Goal: Communication & Community: Answer question/provide support

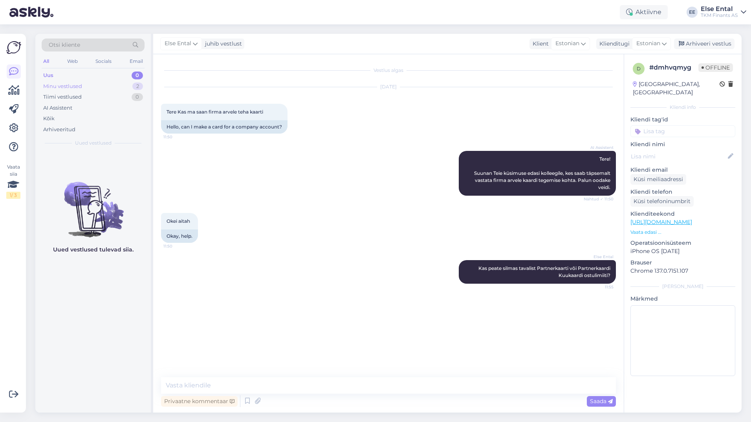
click at [79, 84] on div "Minu vestlused" at bounding box center [62, 86] width 39 height 8
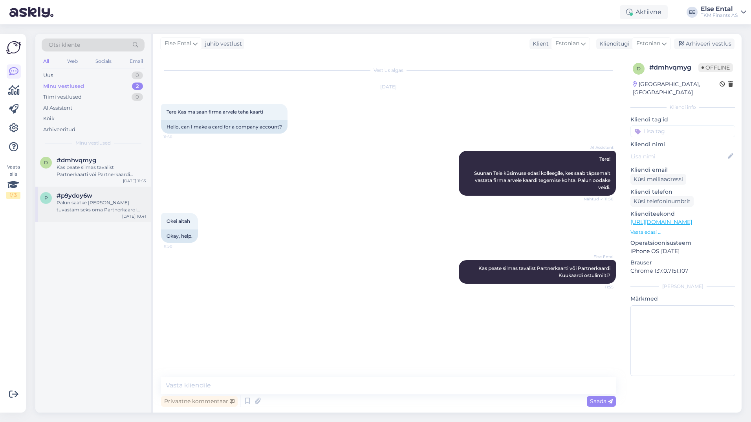
click at [86, 211] on div "Palun saatke [PERSON_NAME] tuvastamiseks oma Partnerkaardi number." at bounding box center [102, 206] width 90 height 14
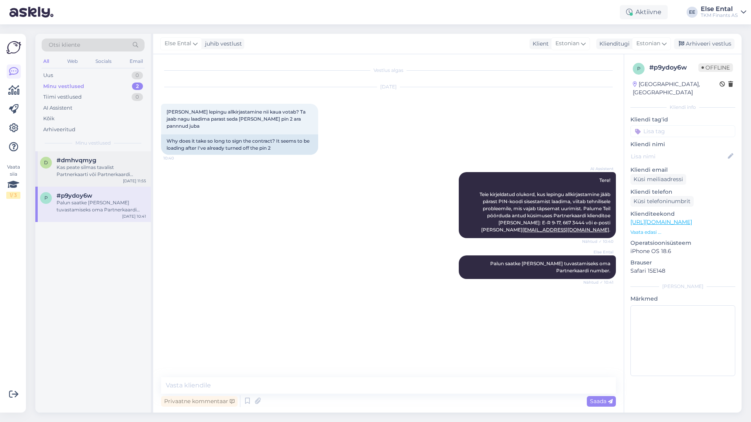
click at [108, 172] on div "Kas peate silmas tavalist Partnerkaarti või Partnerkaardi Kuukaardi ostulimiiti?" at bounding box center [102, 171] width 90 height 14
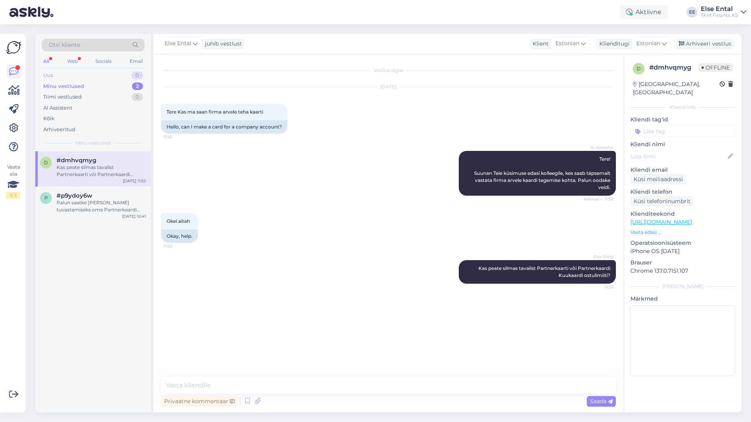
click at [57, 74] on div "Uus 0" at bounding box center [93, 75] width 103 height 11
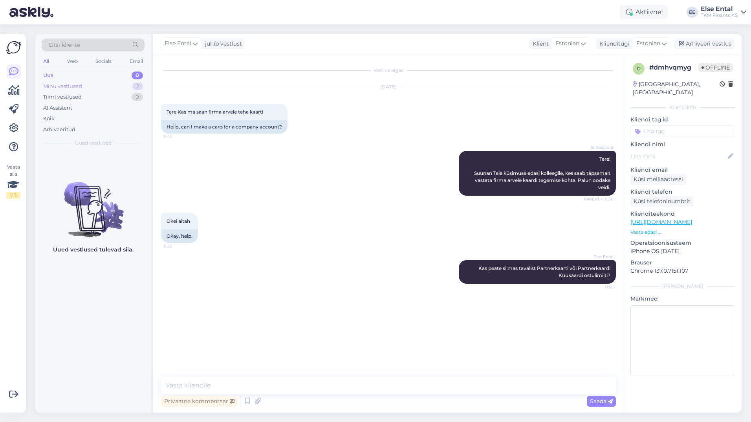
click at [62, 85] on div "Minu vestlused" at bounding box center [62, 86] width 39 height 8
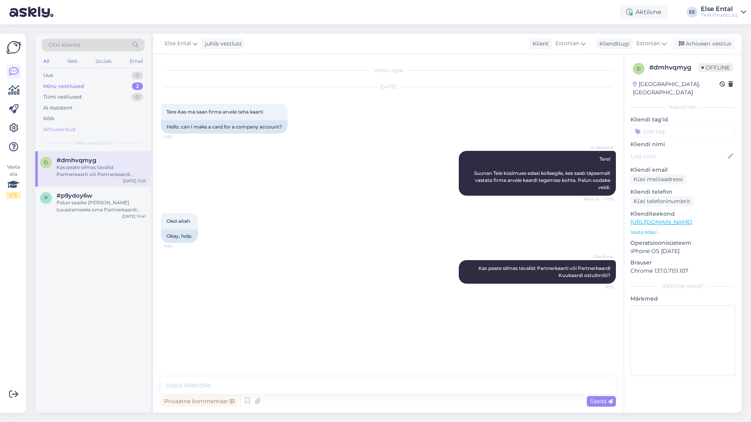
click at [55, 129] on div "Arhiveeritud" at bounding box center [59, 130] width 32 height 8
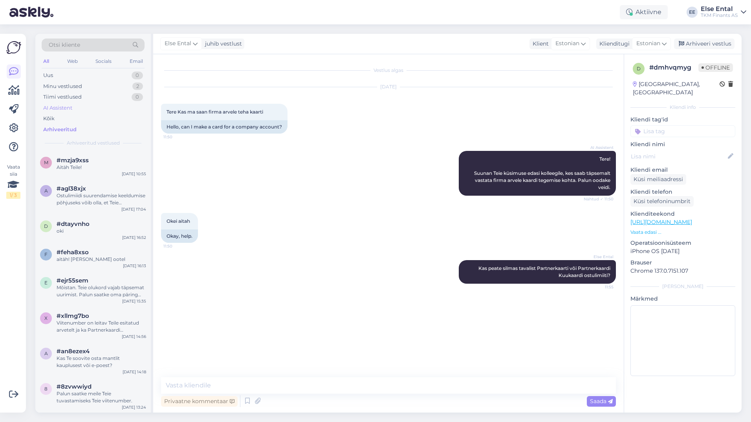
click at [57, 103] on div "AI Assistent" at bounding box center [93, 107] width 103 height 11
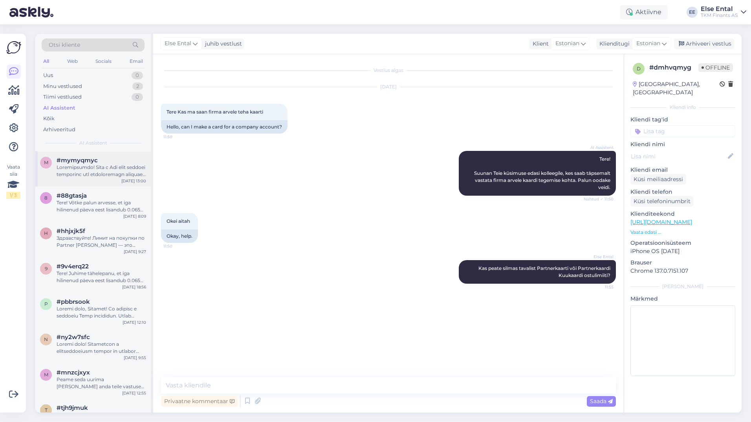
click at [86, 163] on span "#mymyqmyc" at bounding box center [77, 160] width 41 height 7
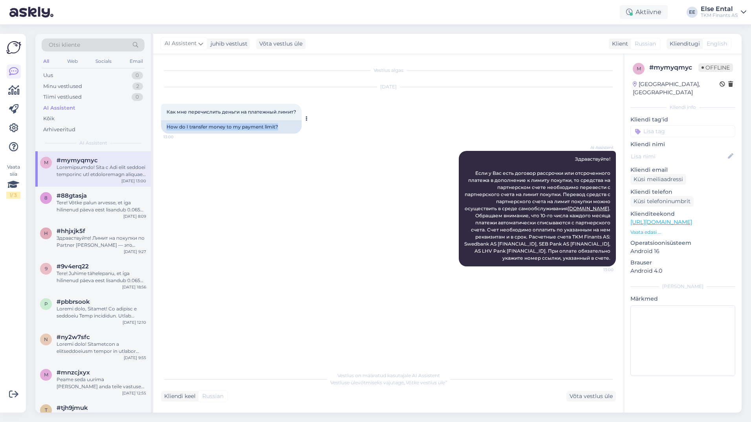
drag, startPoint x: 289, startPoint y: 126, endPoint x: 164, endPoint y: 130, distance: 124.9
click at [164, 130] on div "How do I transfer money to my payment limit?" at bounding box center [231, 126] width 141 height 13
click at [485, 185] on div "AI Assistent Здравствуйте! Если у Вас есть договор рассрочки или отсроченного п…" at bounding box center [537, 208] width 157 height 115
drag, startPoint x: 610, startPoint y: 277, endPoint x: 467, endPoint y: 174, distance: 175.8
click at [467, 174] on div "AI Assistent Здравствуйте! Если у Вас есть договор рассрочки или отсроченного п…" at bounding box center [537, 208] width 157 height 115
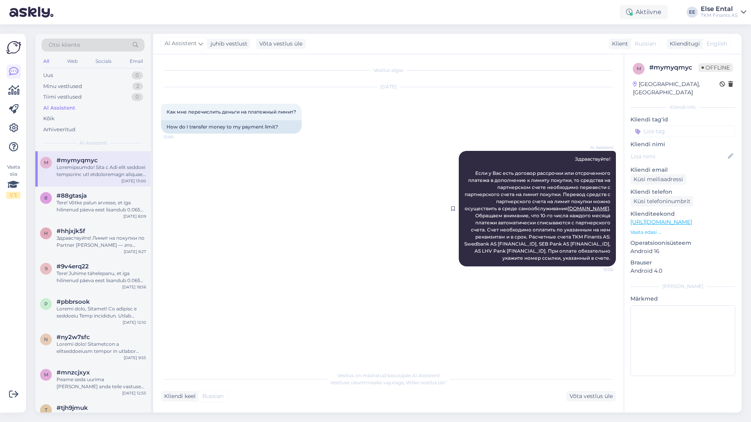
copy span "Lore i Dol sita consect adipiscin eli seddoeiusmod tempori u laboreetdo m aliqu…"
click at [67, 89] on div "Minu vestlused" at bounding box center [62, 86] width 39 height 8
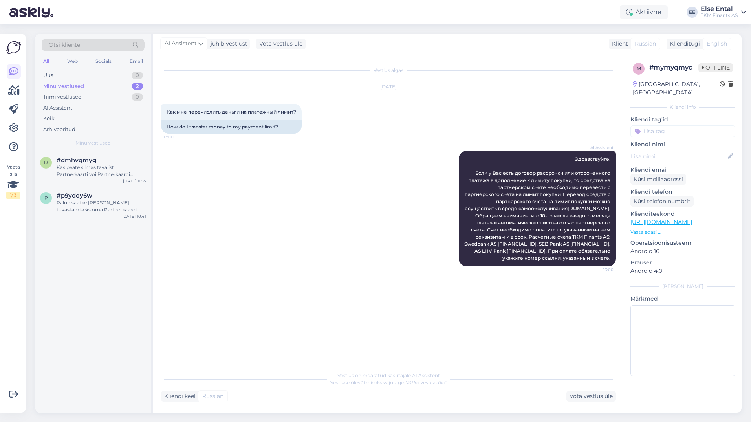
click at [378, 180] on div "AI Assistent Здравствуйте! Если у Вас есть договор рассрочки или отсроченного п…" at bounding box center [388, 208] width 455 height 133
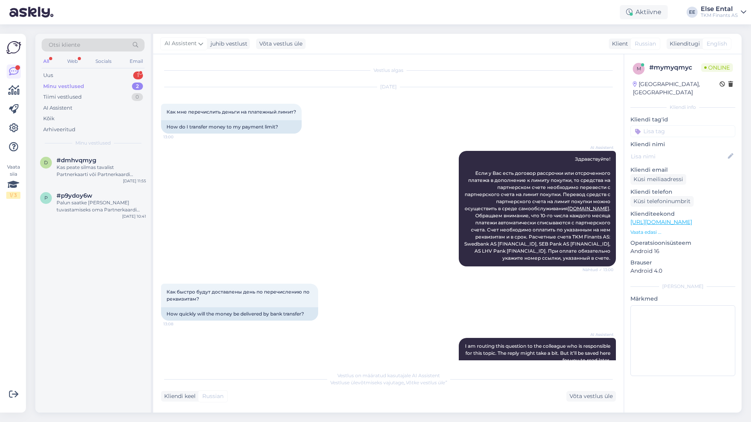
scroll to position [66, 0]
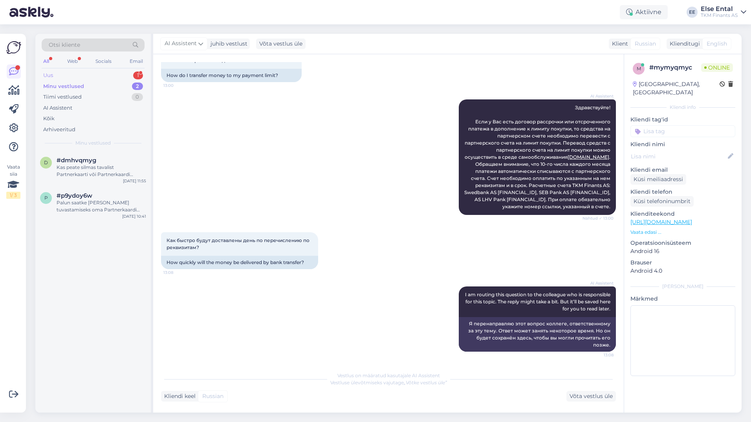
click at [62, 73] on div "Uus 1" at bounding box center [93, 75] width 103 height 11
click at [82, 172] on div "I am routing this question to the colleague who is responsible for this topic. …" at bounding box center [102, 171] width 90 height 14
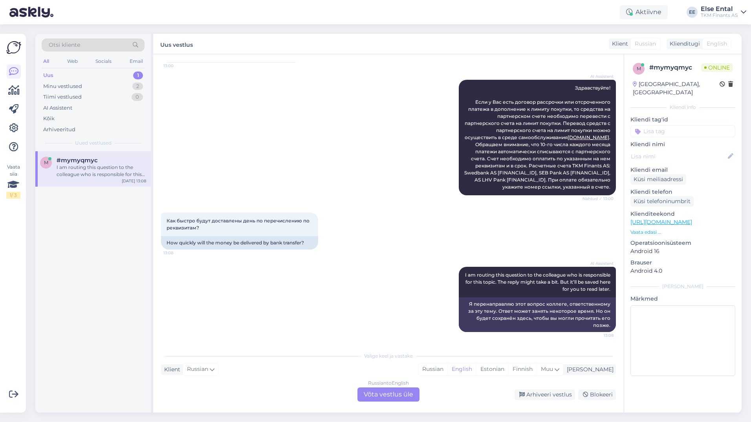
click at [390, 395] on div "Russian to English Võta vestlus üle" at bounding box center [388, 394] width 62 height 14
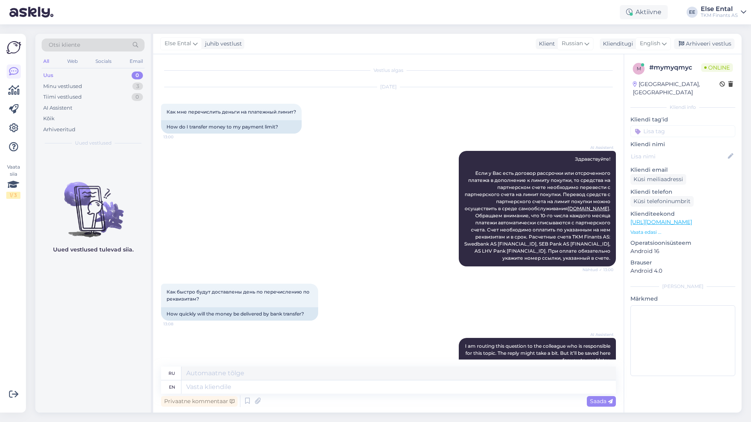
scroll to position [66, 0]
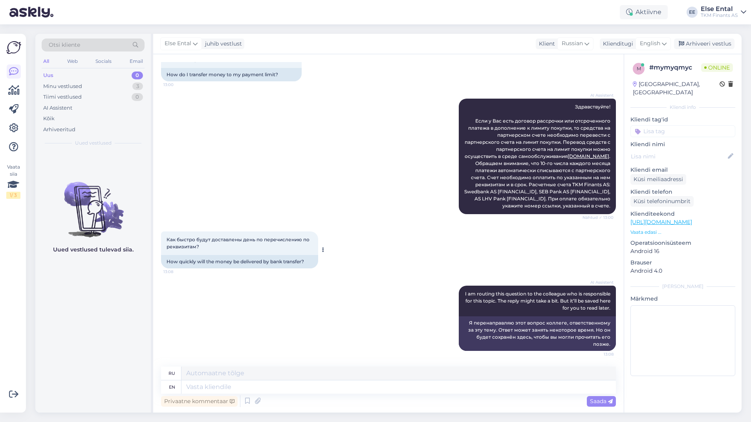
click at [242, 263] on div "How quickly will the money be delivered by bank transfer?" at bounding box center [239, 261] width 157 height 13
click at [652, 41] on span "English" at bounding box center [650, 43] width 20 height 9
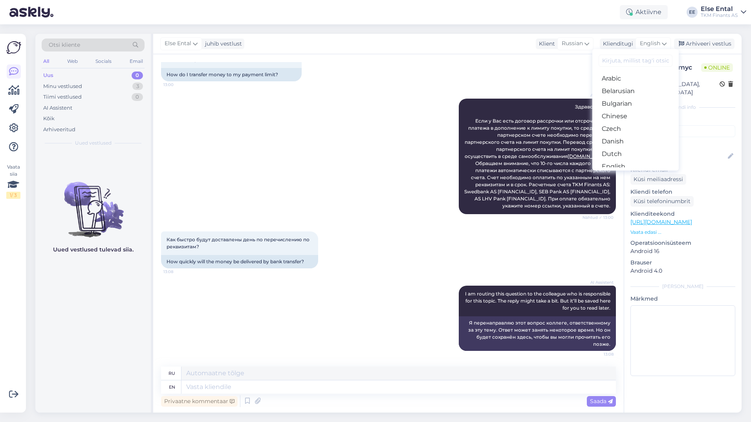
click at [615, 173] on link "Estonian" at bounding box center [635, 179] width 86 height 13
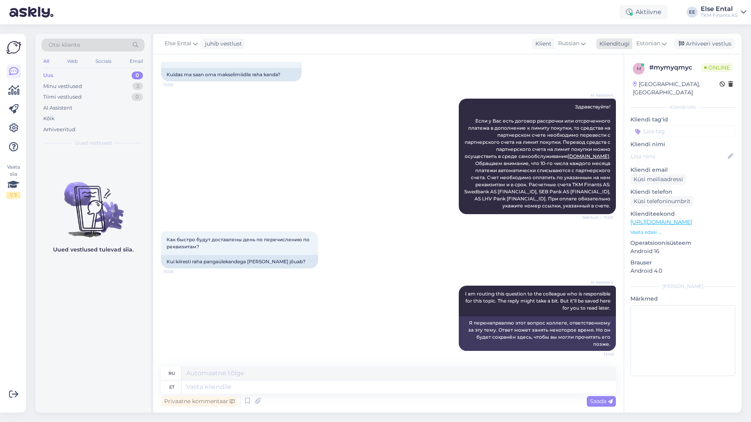
click at [649, 42] on span "Estonian" at bounding box center [648, 43] width 24 height 9
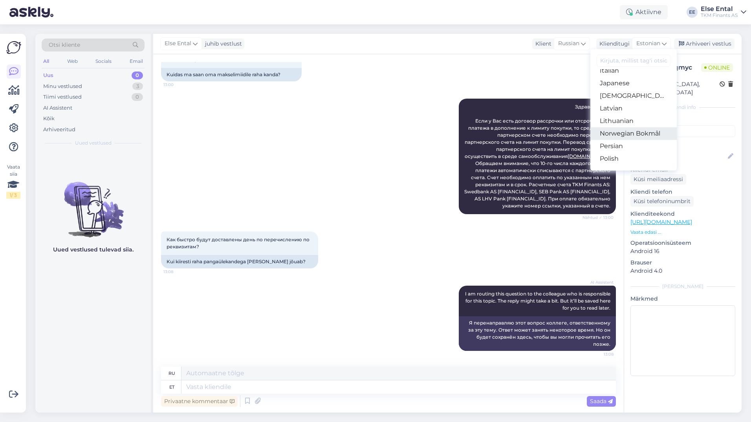
scroll to position [236, 0]
click at [618, 154] on link "Russian" at bounding box center [633, 157] width 86 height 13
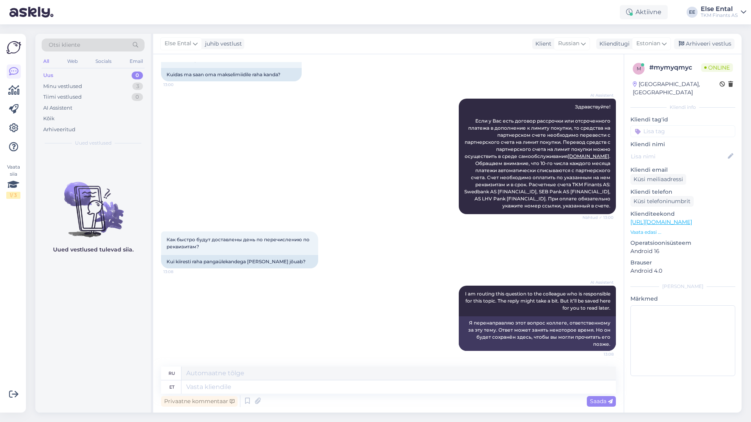
scroll to position [56, 0]
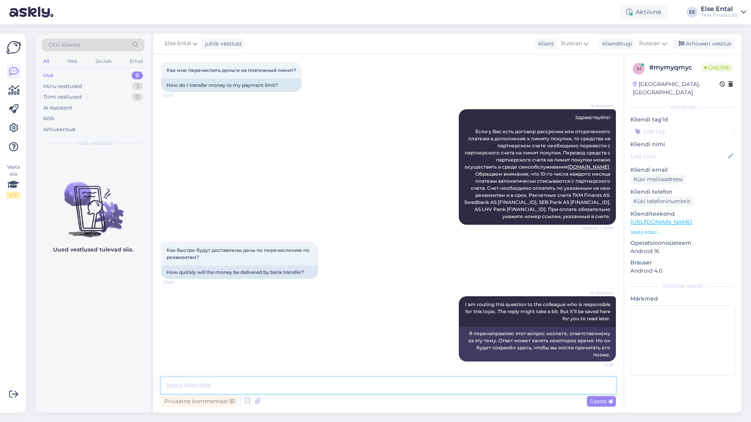
click at [252, 383] on textarea at bounding box center [388, 385] width 455 height 16
click at [238, 384] on textarea at bounding box center [388, 385] width 455 height 16
paste textarea "Arve loetakse tasutuks, kui sellel toodud summa on jõudnud TKMF-i arveldusarvel…"
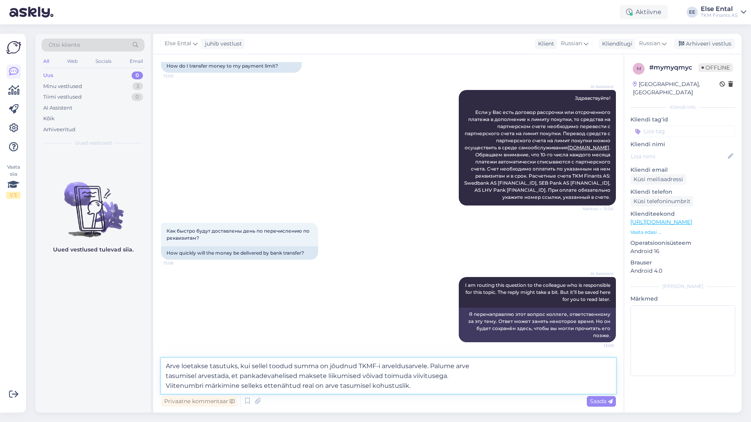
click at [166, 375] on textarea "Arve loetakse tasutuks, kui sellel toodud summa on jõudnud TKMF-i arveldusarvel…" at bounding box center [388, 376] width 455 height 36
click at [165, 385] on textarea "Arve loetakse tasutuks, kui sellel toodud summa on jõudnud TKMF-i arveldusarvel…" at bounding box center [388, 376] width 455 height 36
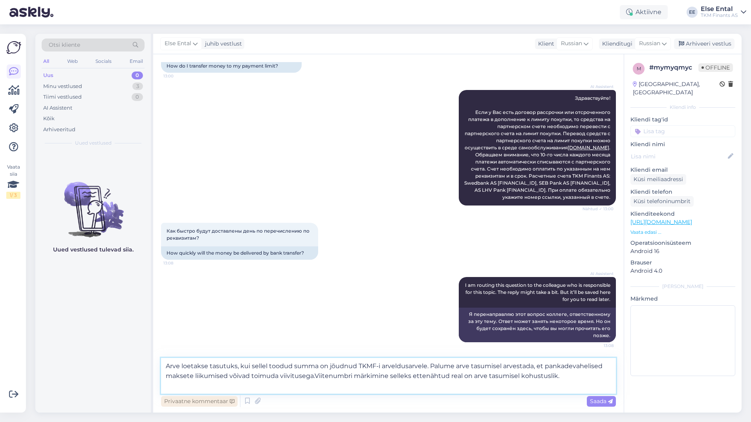
scroll to position [65, 0]
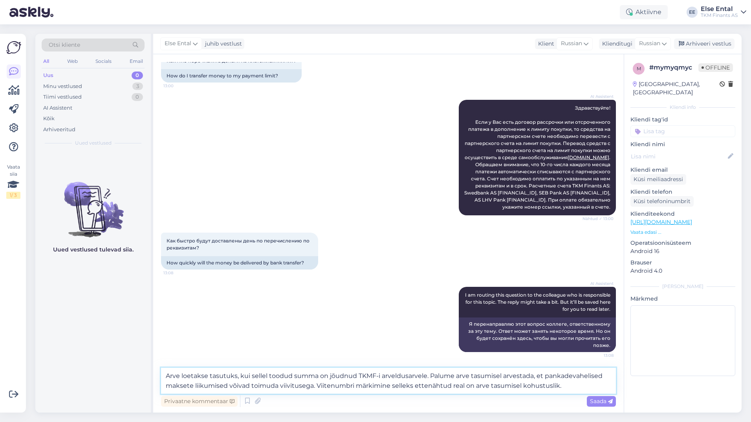
click at [581, 383] on textarea "Arve loetakse tasutuks, kui sellel toodud summa on jõudnud TKMF-i arveldusarvel…" at bounding box center [388, 381] width 455 height 26
type textarea "Arve loetakse tasutuks, kui sellel toodud summa on jõudnud TKMF-i arveldusarvel…"
click at [605, 401] on span "Saada" at bounding box center [601, 400] width 23 height 7
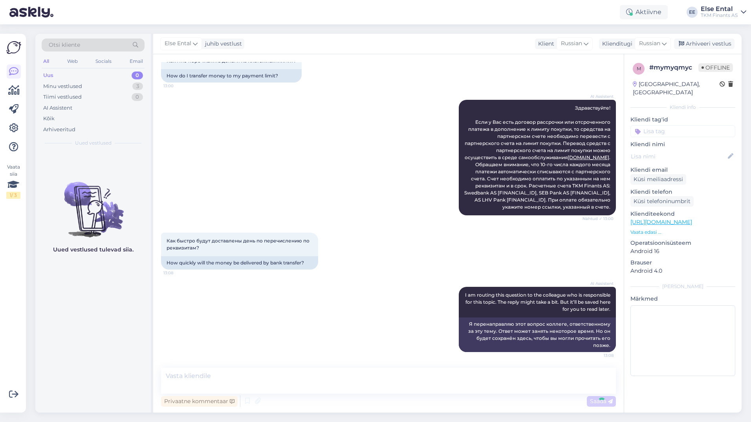
scroll to position [118, 0]
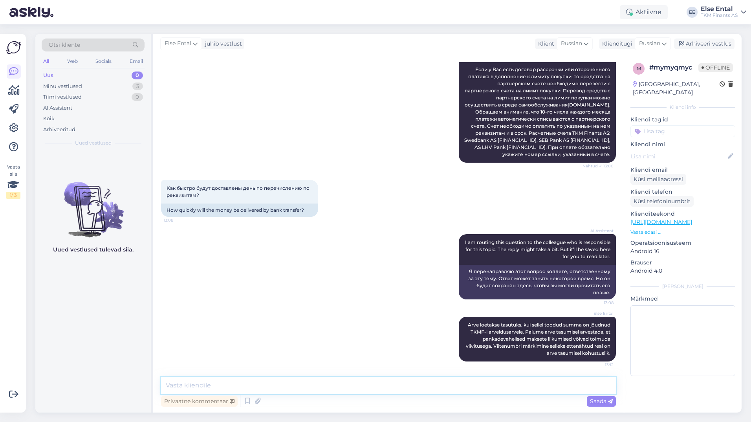
click at [413, 389] on textarea at bounding box center [388, 385] width 455 height 16
click at [514, 382] on textarea at bounding box center [388, 385] width 455 height 16
click at [510, 392] on textarea at bounding box center [388, 385] width 455 height 16
click at [646, 43] on span "Russian" at bounding box center [649, 43] width 21 height 9
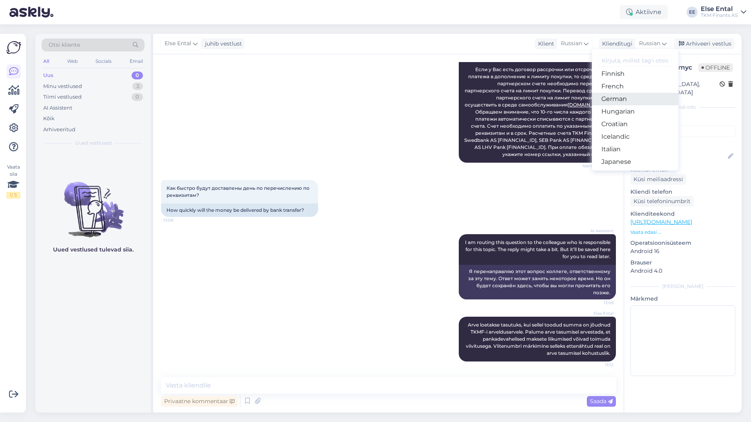
scroll to position [79, 0]
click at [633, 102] on link "Estonian" at bounding box center [635, 100] width 86 height 13
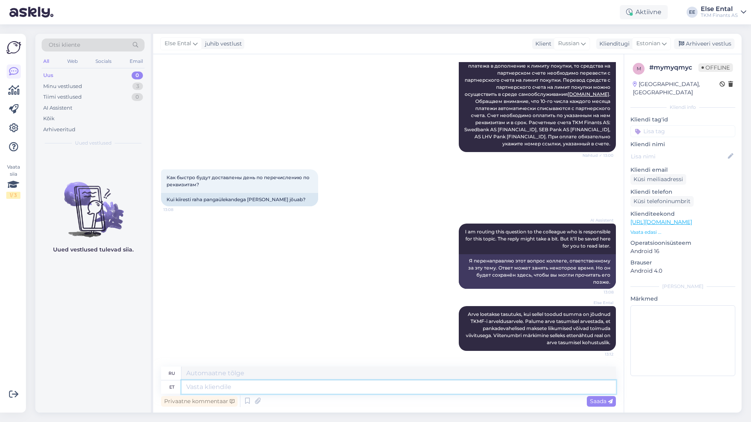
click at [303, 389] on textarea at bounding box center [398, 386] width 434 height 13
click at [443, 331] on icon at bounding box center [445, 328] width 5 height 5
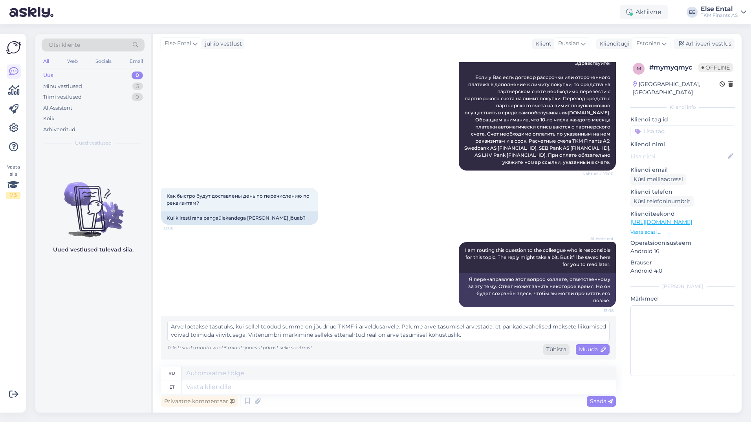
click at [544, 349] on div "Tühista" at bounding box center [556, 349] width 26 height 11
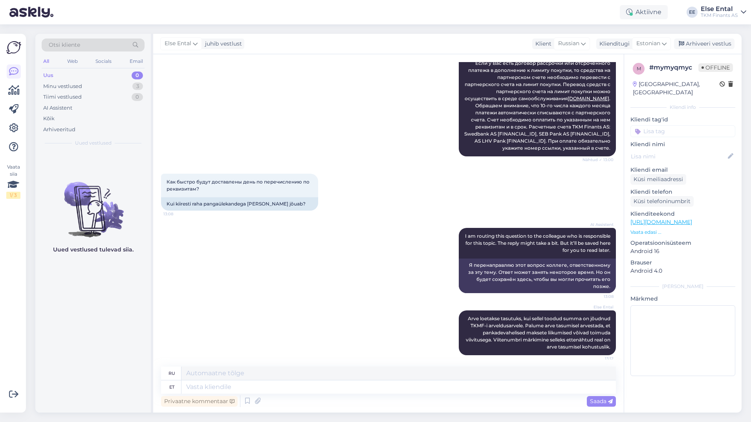
scroll to position [128, 0]
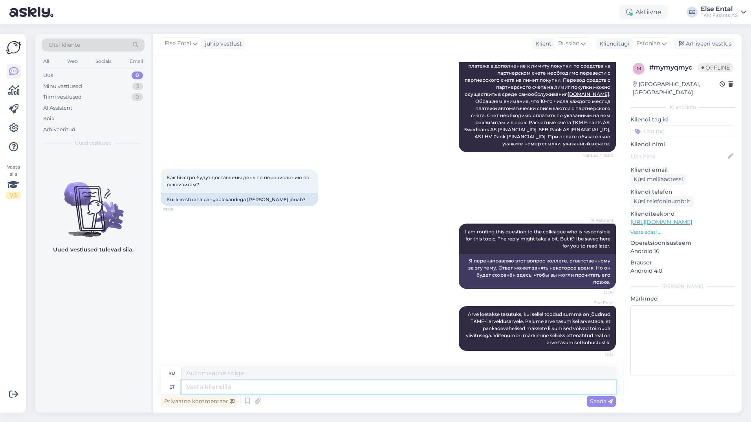
click at [272, 382] on textarea at bounding box center [398, 386] width 434 height 13
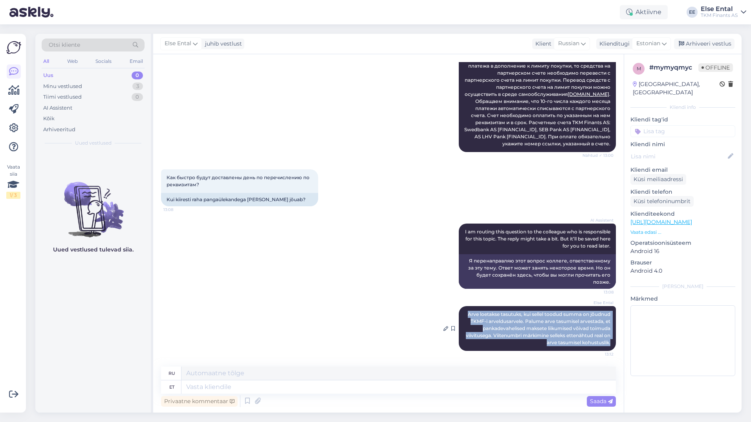
drag, startPoint x: 607, startPoint y: 344, endPoint x: 459, endPoint y: 315, distance: 150.9
click at [459, 315] on div "Else Ental Arve loetakse tasutuks, kui sellel toodud summa on jõudnud TKMF-i ar…" at bounding box center [537, 328] width 157 height 45
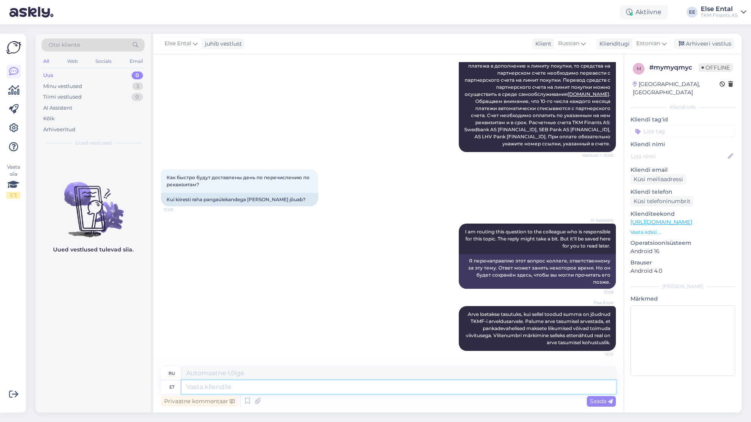
click at [258, 392] on textarea at bounding box center [398, 386] width 434 height 13
paste textarea "Arve loetakse tasutuks, kui sellel toodud summa on jõudnud TKMF-i arveldusarvel…"
type textarea "Arve loetakse tasutuks, kui sellel toodud summa on jõudnud TKMF-i arveldusarvel…"
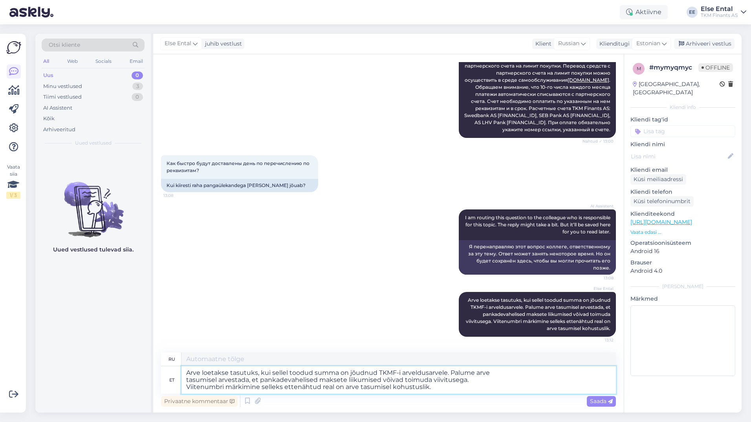
type textarea "Счёт считается оплаченным с момента поступления указанной в нём суммы на расчёт…"
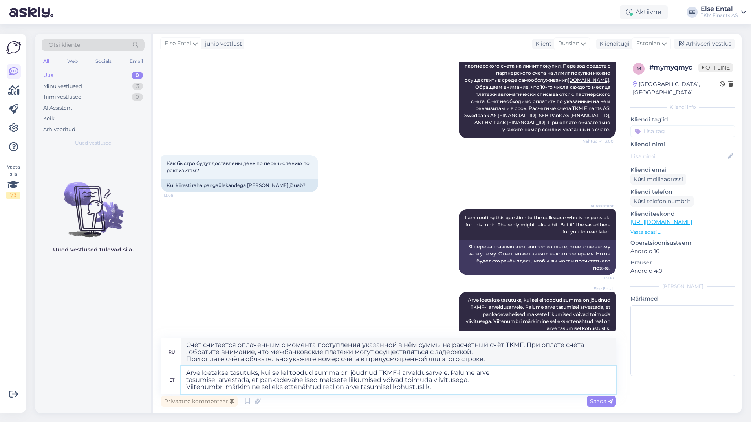
click at [188, 388] on textarea "Arve loetakse tasutuks, kui sellel toodud summa on jõudnud TKMF-i arveldusarvel…" at bounding box center [398, 379] width 434 height 27
click at [187, 379] on textarea "Arve loetakse tasutuks, kui sellel toodud summa on jõudnud TKMF-i arveldusarvel…" at bounding box center [398, 379] width 434 height 27
type textarea "Arve loetakse tasutuks, kui sellel toodud summa on jõudnud TKMF-i arveldusarvel…"
type textarea "Счёт считается оплаченным с момента поступления указанной в нём суммы на текущи…"
click at [186, 388] on textarea "Arve loetakse tasutuks, kui sellel toodud summa on jõudnud TKMF-i arveldusarvel…" at bounding box center [398, 379] width 434 height 27
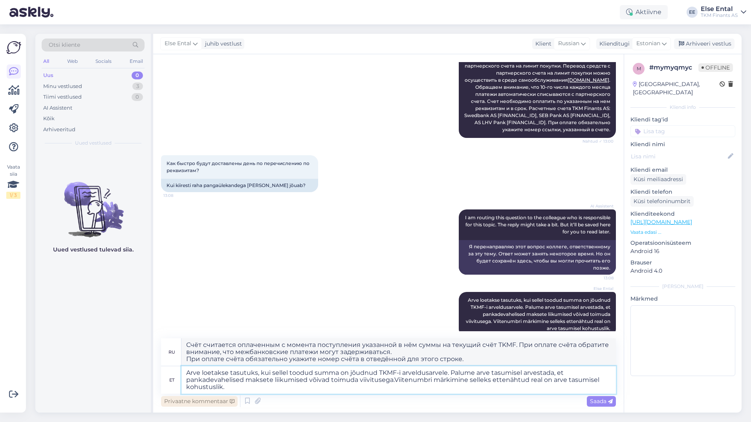
type textarea "Arve loetakse tasutuks, kui sellel toodud summa on jõudnud TKMF-i arveldusarvel…"
click at [246, 380] on textarea "Arve loetakse tasutuks, kui sellel toodud summa on jõudnud TKMF-i arveldusarvel…" at bounding box center [398, 379] width 434 height 27
type textarea "Счёт считается оплаченным с момента поступления указанной в нём суммы на текущи…"
click at [245, 393] on textarea "Arve loetakse tasutuks, kui sellel toodud summa on jõudnud TKMF-i arveldusarvel…" at bounding box center [398, 379] width 434 height 27
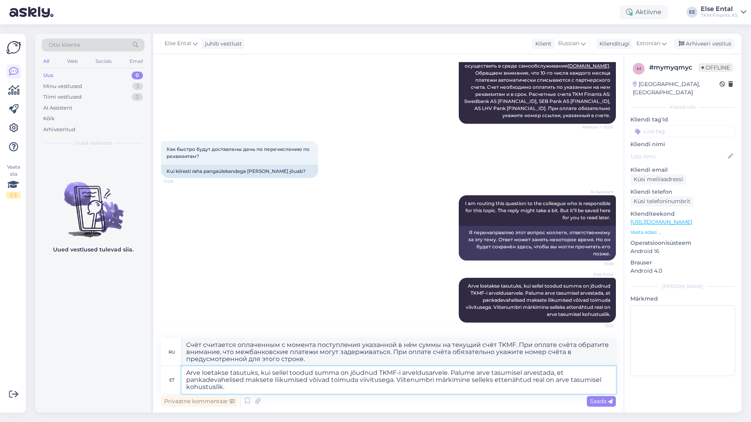
drag, startPoint x: 249, startPoint y: 386, endPoint x: 184, endPoint y: 371, distance: 67.0
click at [184, 371] on textarea "Arve loetakse tasutuks, kui sellel toodud summa on jõudnud TKMF-i arveldusarvel…" at bounding box center [398, 379] width 434 height 27
click at [414, 296] on div "Else Ental Arve loetakse tasutuks, kui sellel toodud summa on jõudnud TKMF-i ar…" at bounding box center [388, 300] width 455 height 62
drag, startPoint x: 252, startPoint y: 386, endPoint x: 190, endPoint y: 362, distance: 67.2
click at [190, 362] on div "ru Счёт считается оплаченным с момента поступления указанной в нём суммы на тек…" at bounding box center [388, 365] width 455 height 55
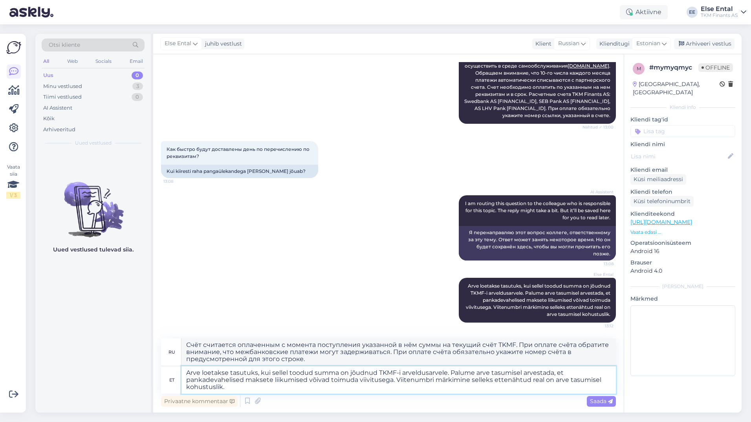
type textarea "A"
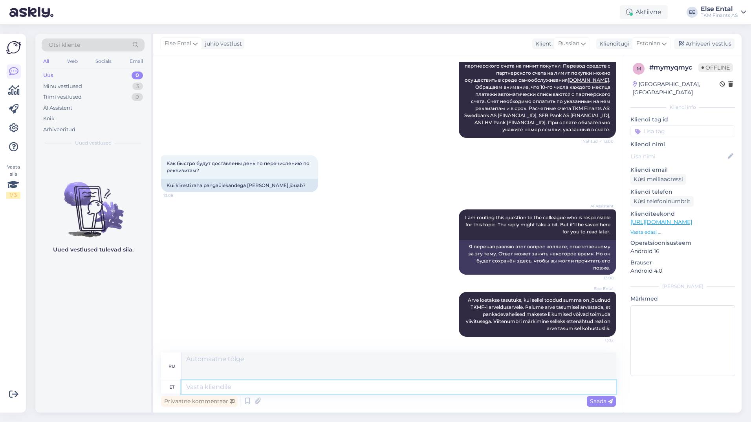
scroll to position [128, 0]
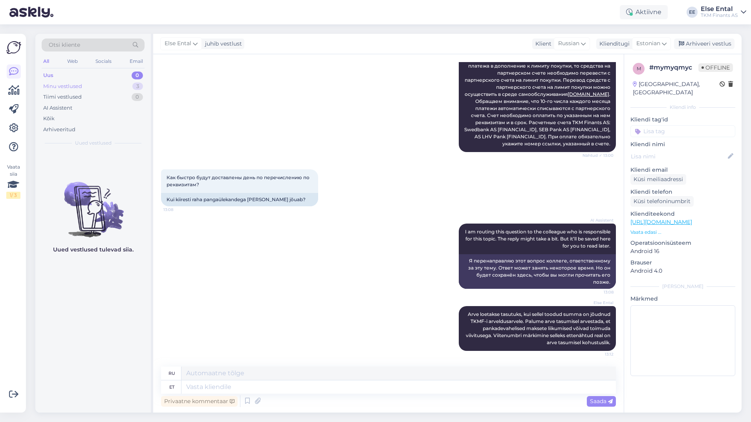
click at [62, 86] on div "Minu vestlused" at bounding box center [62, 86] width 39 height 8
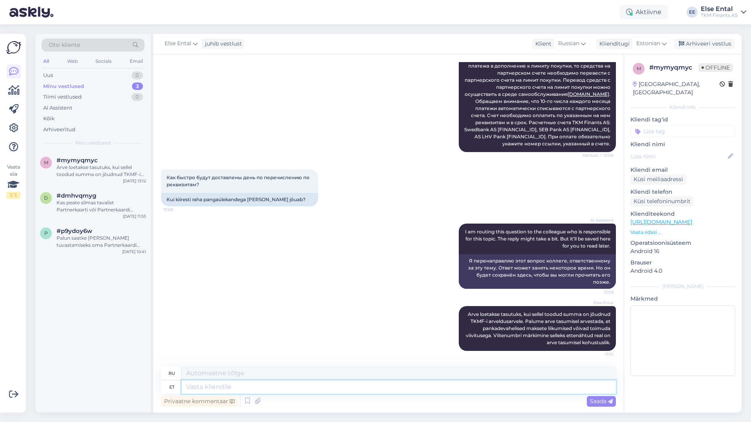
click at [249, 387] on textarea at bounding box center [398, 386] width 434 height 13
click at [281, 384] on textarea at bounding box center [398, 386] width 434 height 13
click at [247, 387] on textarea at bounding box center [398, 386] width 434 height 13
click at [85, 231] on span "#p9ydoy6w" at bounding box center [75, 230] width 36 height 7
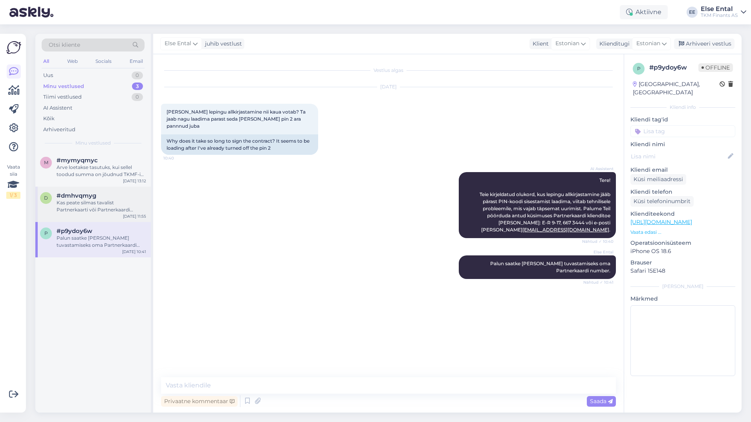
click at [100, 207] on div "Kas peate silmas tavalist Partnerkaarti või Partnerkaardi Kuukaardi ostulimiiti?" at bounding box center [102, 206] width 90 height 14
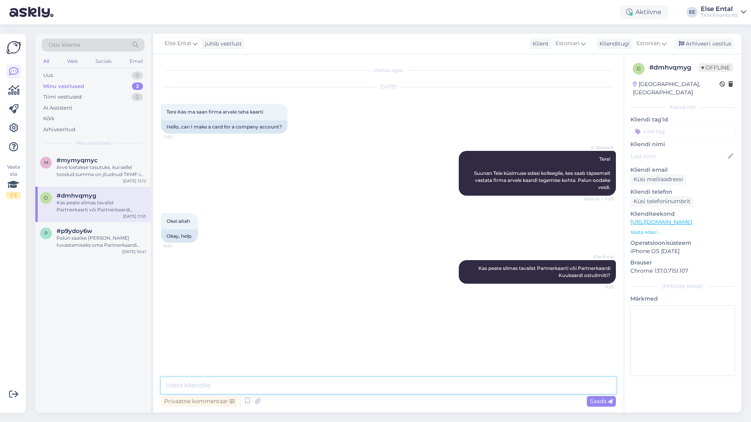
click at [475, 388] on textarea at bounding box center [388, 385] width 455 height 16
click at [692, 39] on div "Arhiveeri vestlus" at bounding box center [704, 43] width 60 height 11
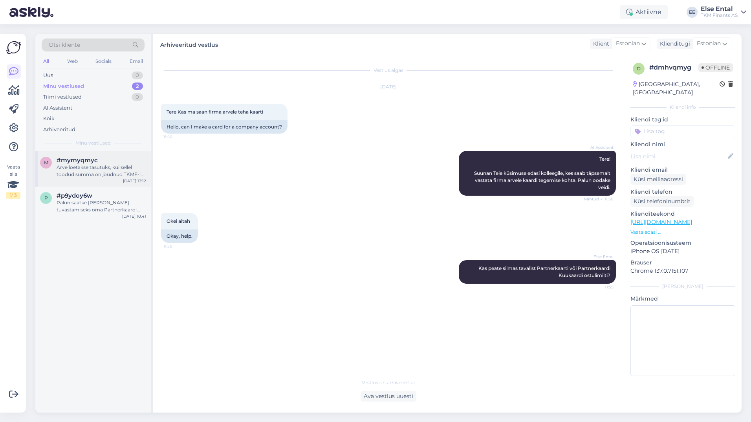
click at [90, 165] on div "Arve loetakse tasutuks, kui sellel toodud summa on jõudnud TKMF-i arveldusarvel…" at bounding box center [102, 171] width 90 height 14
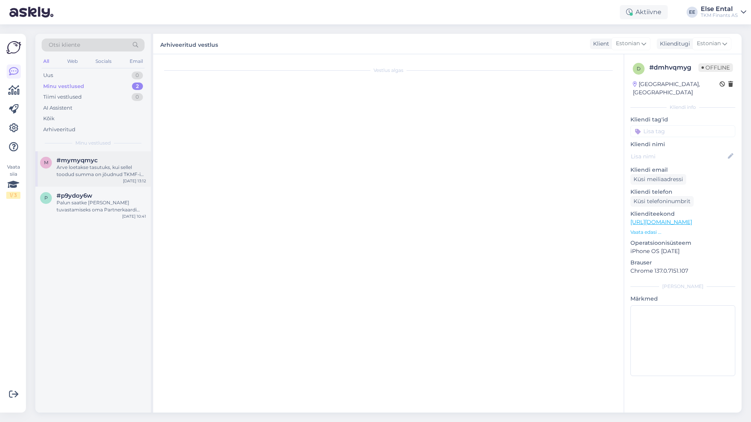
scroll to position [128, 0]
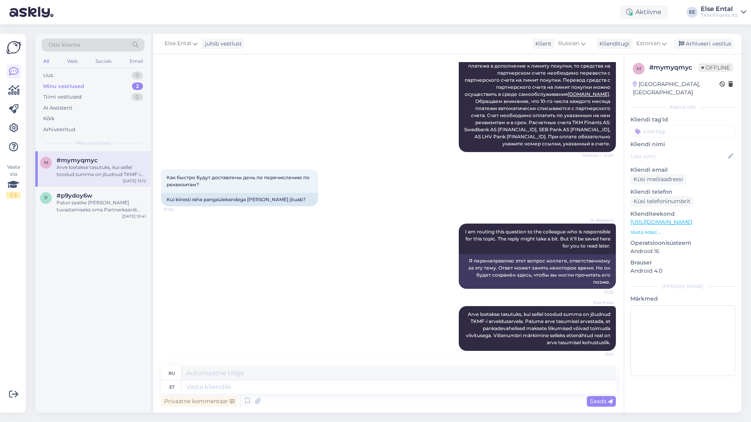
click at [89, 85] on div "Minu vestlused 2" at bounding box center [93, 86] width 103 height 11
click at [88, 203] on div "Palun saatke [PERSON_NAME] tuvastamiseks oma Partnerkaardi number." at bounding box center [102, 206] width 90 height 14
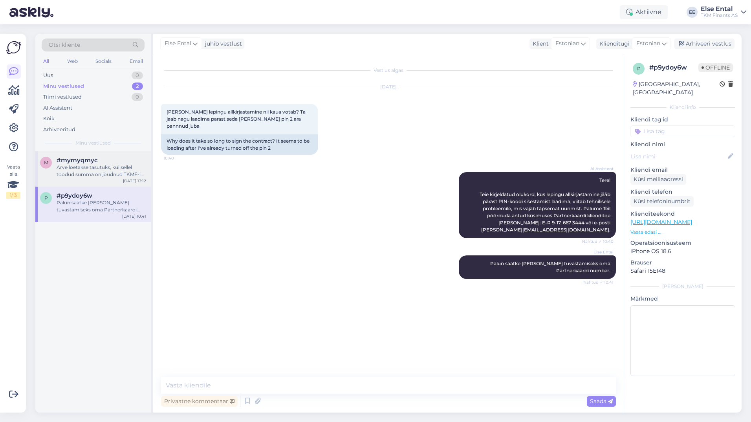
click at [111, 164] on div "Arve loetakse tasutuks, kui sellel toodud summa on jõudnud TKMF-i arveldusarvel…" at bounding box center [102, 171] width 90 height 14
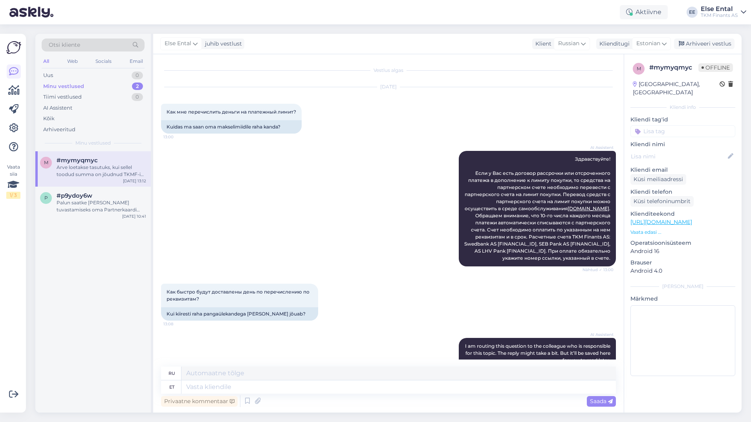
scroll to position [128, 0]
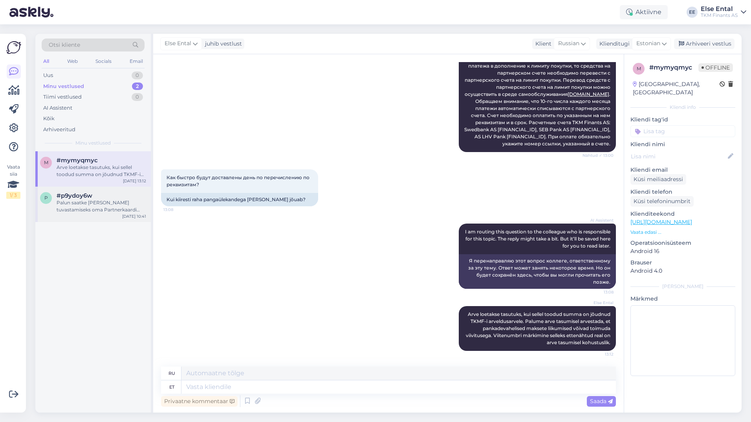
click at [83, 194] on span "#p9ydoy6w" at bounding box center [75, 195] width 36 height 7
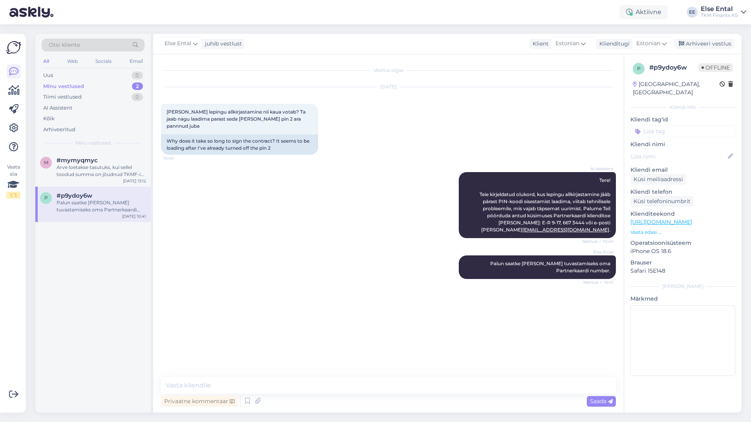
scroll to position [0, 0]
click at [689, 48] on div "Arhiveeri vestlus" at bounding box center [704, 43] width 60 height 11
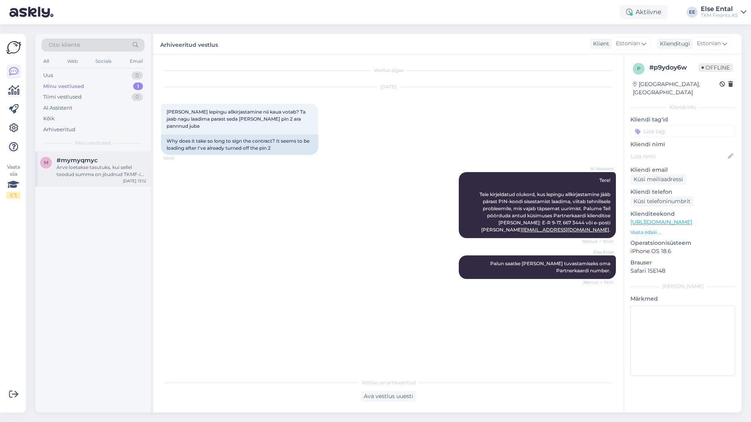
click at [77, 169] on div "Arve loetakse tasutuks, kui sellel toodud summa on jõudnud TKMF-i arveldusarvel…" at bounding box center [102, 171] width 90 height 14
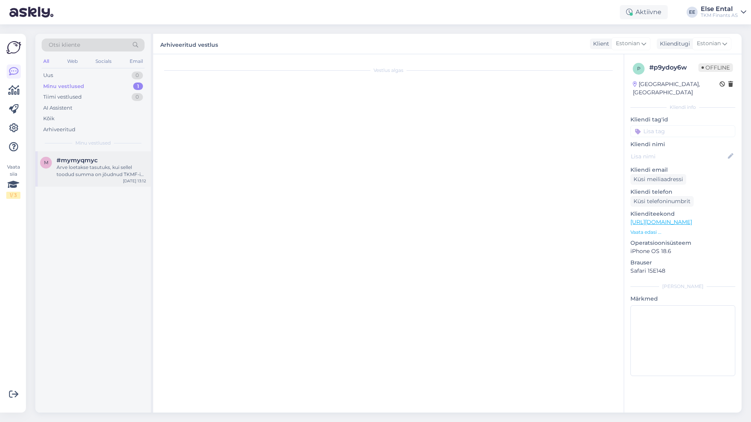
scroll to position [128, 0]
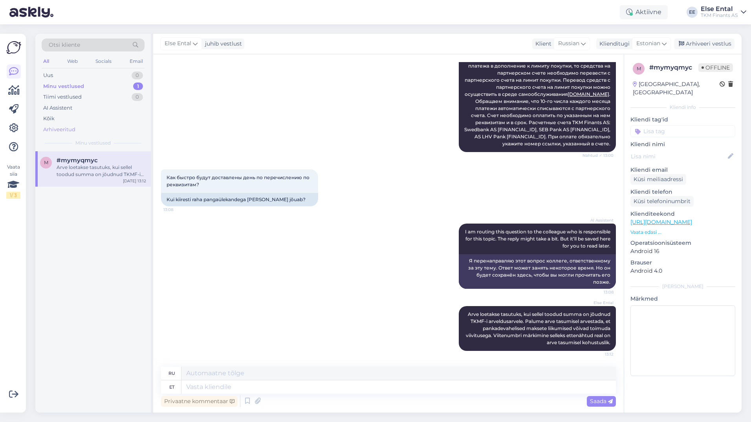
click at [71, 132] on div "Arhiveeritud" at bounding box center [59, 130] width 32 height 8
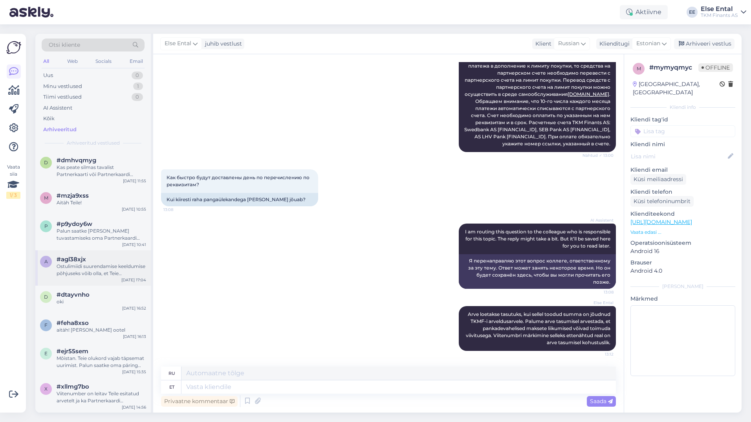
click at [69, 267] on div "Ostulimiidi suurendamise keeldumise põhjuseks võib olla, et Teie krediidihinnan…" at bounding box center [102, 270] width 90 height 14
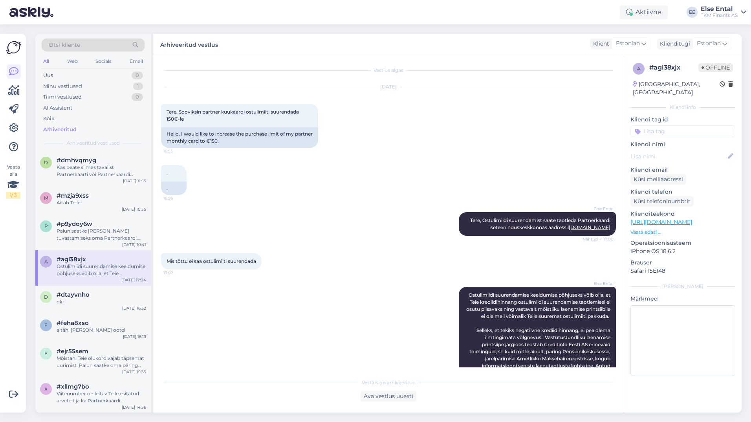
scroll to position [37, 0]
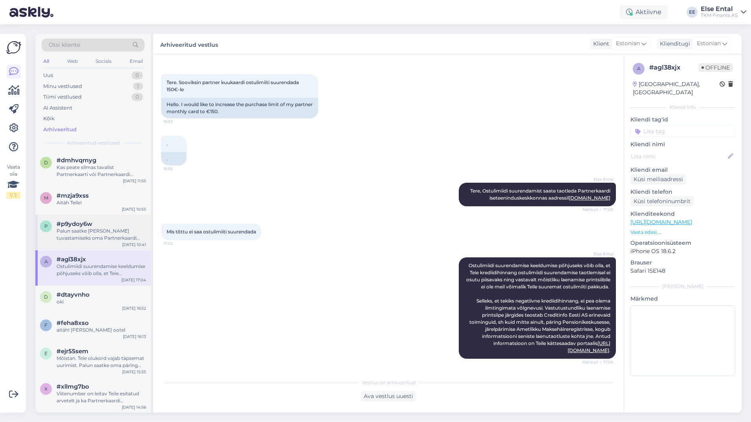
click at [61, 230] on div "Palun saatke [PERSON_NAME] tuvastamiseks oma Partnerkaardi number." at bounding box center [102, 234] width 90 height 14
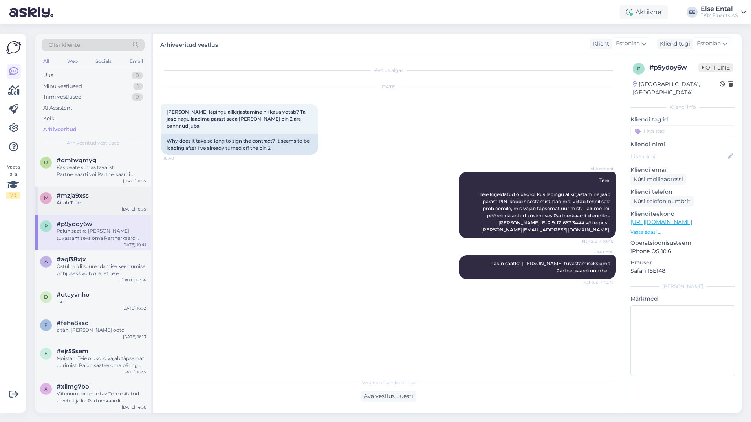
click at [95, 201] on div "Aitäh Teile!" at bounding box center [102, 202] width 90 height 7
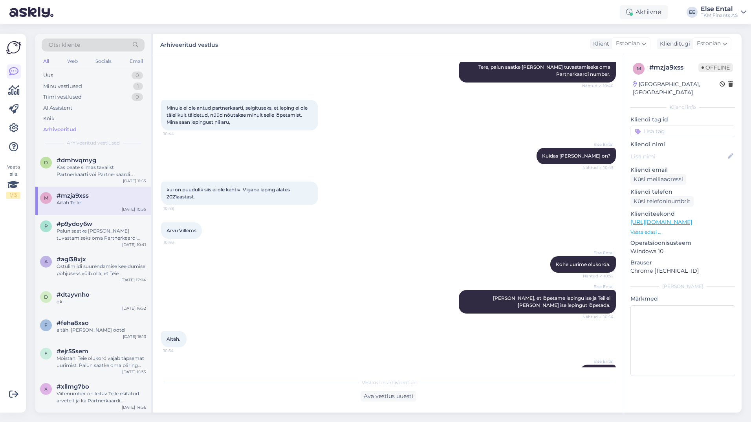
scroll to position [415, 0]
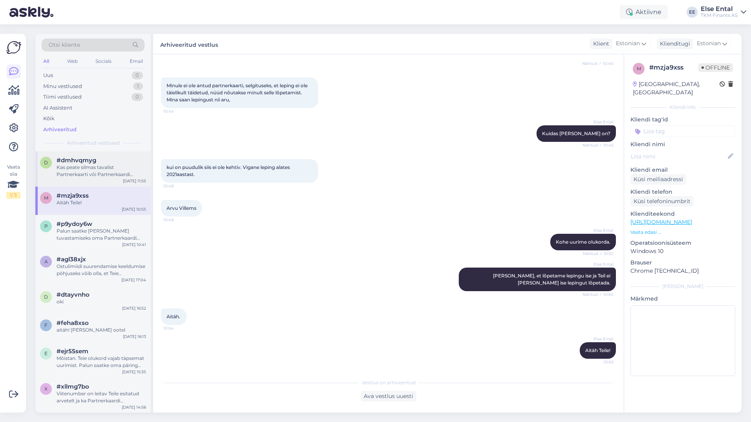
click at [84, 177] on div "Kas peate silmas tavalist Partnerkaarti või Partnerkaardi Kuukaardi ostulimiiti?" at bounding box center [102, 171] width 90 height 14
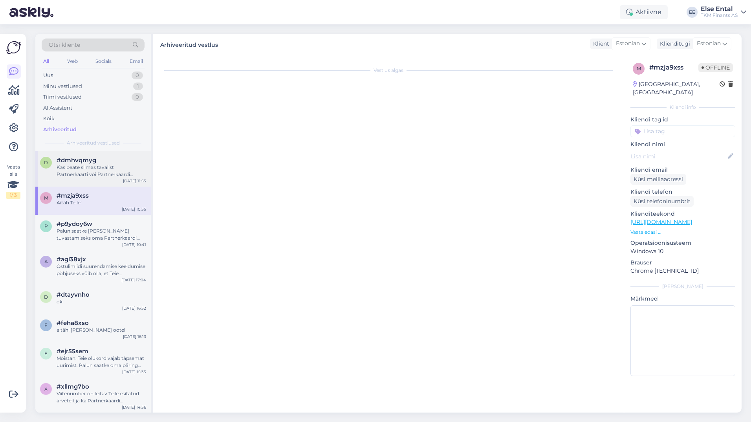
scroll to position [0, 0]
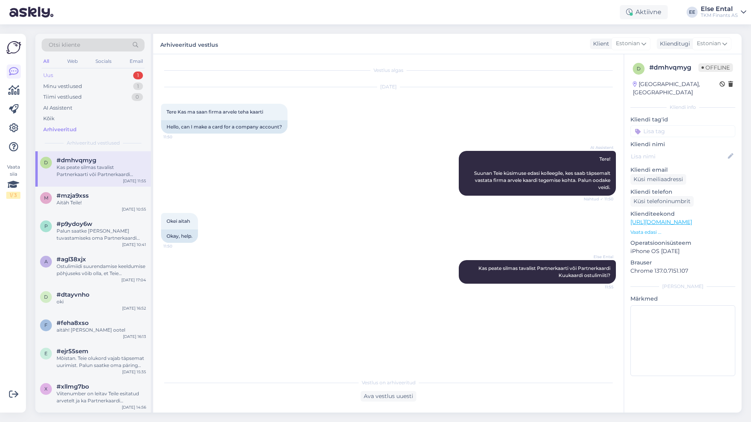
click at [60, 77] on div "Uus 1" at bounding box center [93, 75] width 103 height 11
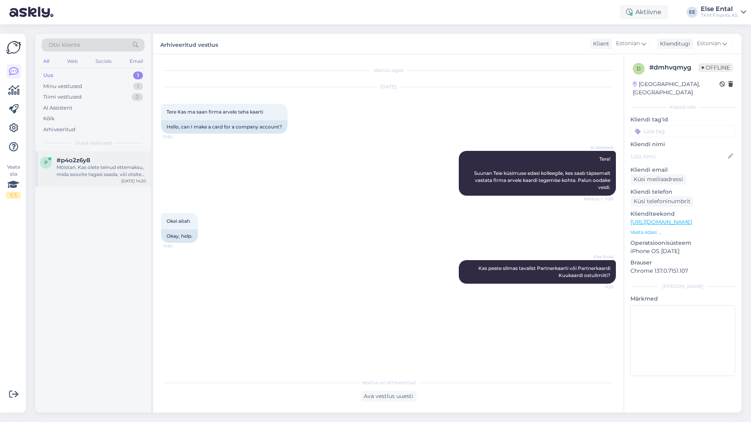
click at [76, 173] on div "Mõistan. Kas olete teinud ettemaksu, mida soovite tagasi saada, või otsite teis…" at bounding box center [102, 171] width 90 height 14
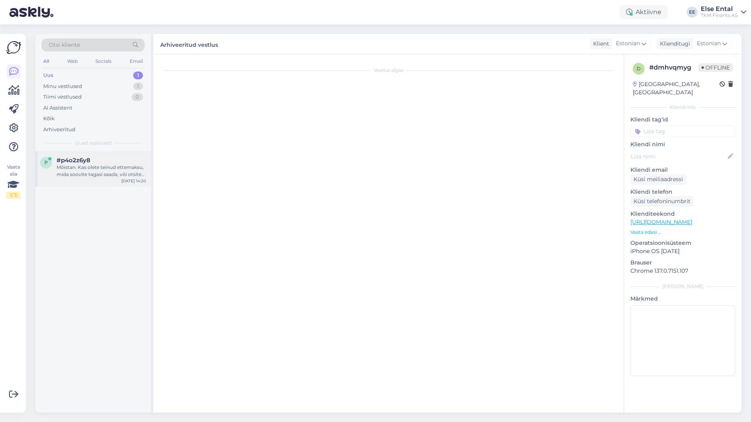
scroll to position [40, 0]
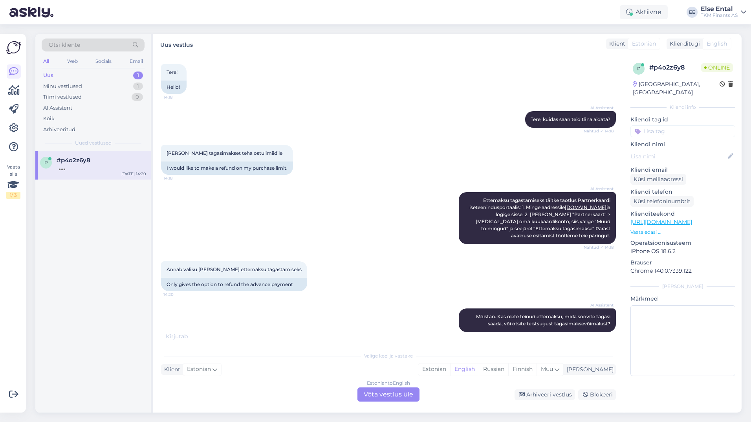
click at [375, 393] on div "Estonian to English Võta vestlus üle" at bounding box center [388, 394] width 62 height 14
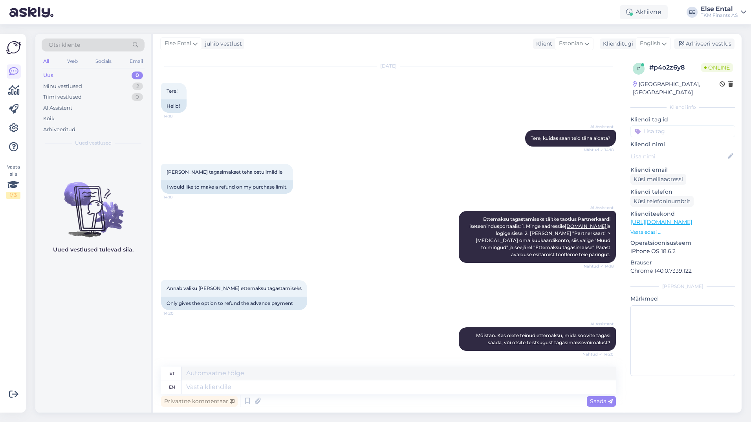
scroll to position [68, 0]
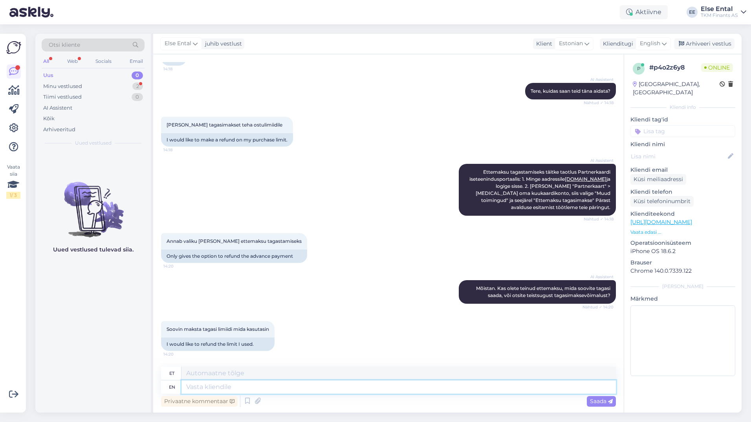
click at [263, 384] on textarea at bounding box center [398, 386] width 434 height 13
click at [653, 46] on span "English" at bounding box center [650, 43] width 20 height 9
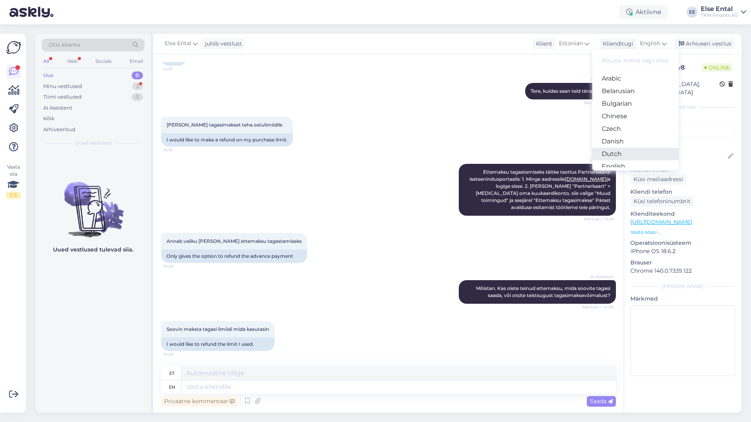
scroll to position [39, 0]
click at [625, 143] on link "Estonian" at bounding box center [635, 139] width 86 height 13
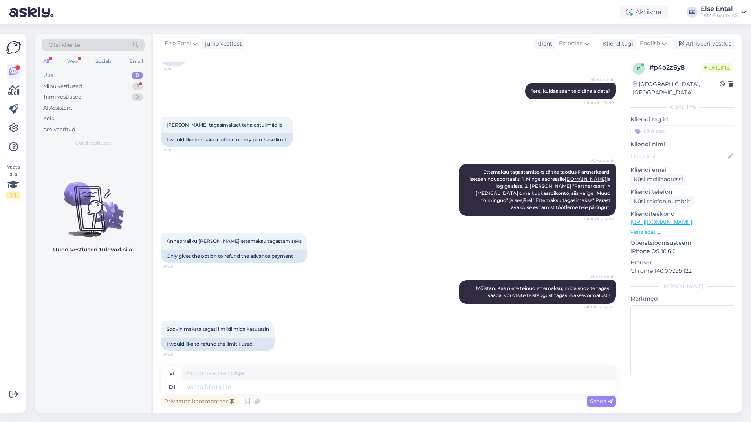
scroll to position [57, 0]
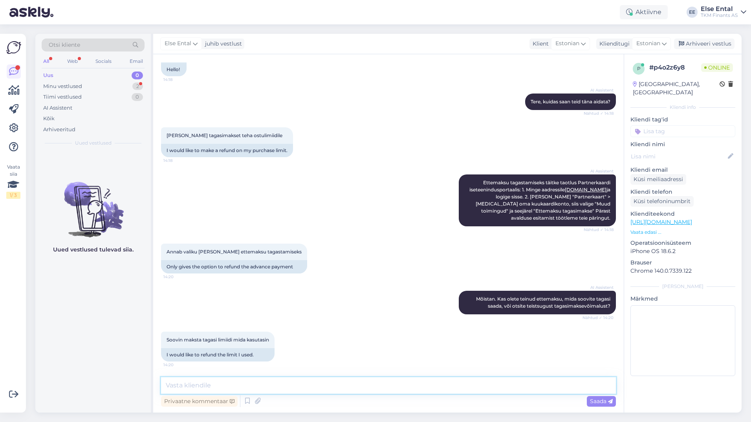
click at [222, 385] on textarea at bounding box center [388, 385] width 455 height 16
click at [332, 381] on textarea at bounding box center [388, 385] width 455 height 16
click at [305, 390] on textarea at bounding box center [388, 385] width 455 height 16
click at [258, 388] on textarea at bounding box center [388, 385] width 455 height 16
paste textarea "Ostulimiidi saldo positiivseks muutmiseks või tulevaste ostude tarbeks ettemaks…"
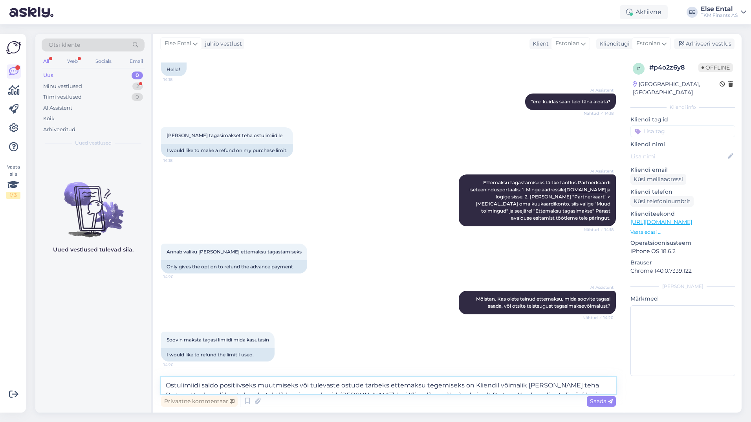
scroll to position [68, 0]
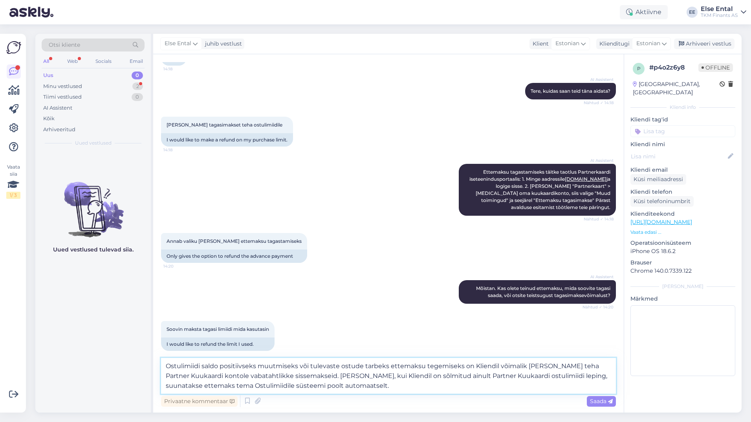
click at [475, 366] on textarea "Ostulimiidi saldo positiivseks muutmiseks või tulevaste ostude tarbeks ettemaks…" at bounding box center [388, 376] width 455 height 36
drag, startPoint x: 309, startPoint y: 387, endPoint x: 281, endPoint y: 378, distance: 29.2
click at [281, 378] on textarea "Ostulimiidi saldo positiivseks muutmiseks või tulevaste ostude tarbeks ettemaks…" at bounding box center [388, 376] width 455 height 36
click at [345, 387] on textarea "Ostulimiidi saldo positiivseks muutmiseks või tulevaste ostude tarbeks ettemaks…" at bounding box center [388, 376] width 455 height 36
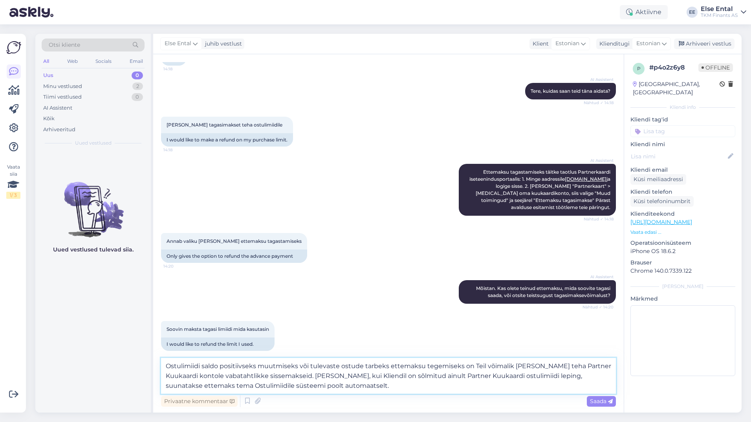
click at [318, 376] on textarea "Ostulimiidi saldo positiivseks muutmiseks või tulevaste ostude tarbeks ettemaks…" at bounding box center [388, 376] width 455 height 36
click at [313, 384] on textarea "Ostulimiidi saldo positiivseks muutmiseks või tulevaste ostude tarbeks ettemaks…" at bounding box center [388, 376] width 455 height 36
click at [580, 376] on textarea "Ostulimiidi saldo positiivseks muutmiseks või tulevaste ostude tarbeks ettemaks…" at bounding box center [388, 376] width 455 height 36
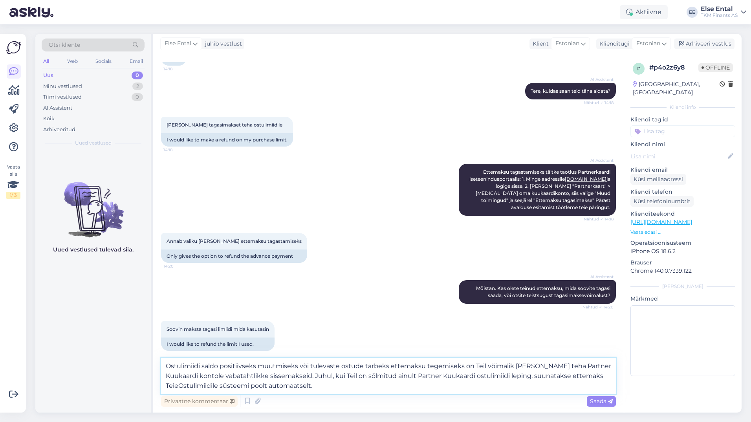
type textarea "Ostulimiidi saldo positiivseks muutmiseks või tulevaste ostude tarbeks ettemaks…"
click at [211, 365] on textarea "Ostulimiidi saldo positiivseks muutmiseks või tulevaste ostude tarbeks ettemaks…" at bounding box center [388, 376] width 455 height 36
click at [328, 386] on textarea "Ostulimiidi saldo positiivseks muutmiseks või tulevaste ostude tarbeks ettemaks…" at bounding box center [388, 376] width 455 height 36
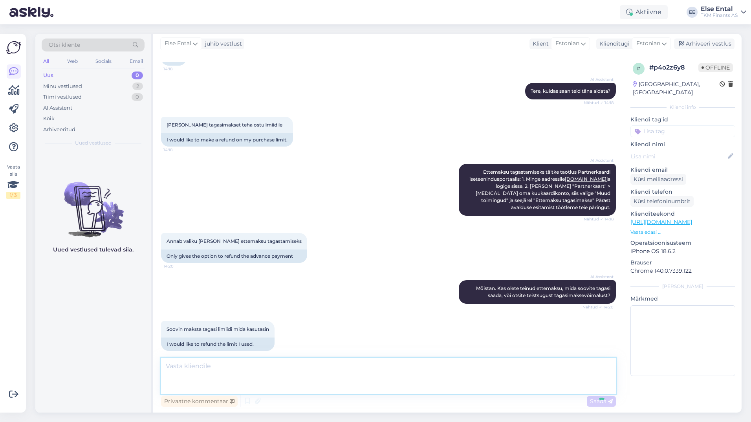
scroll to position [126, 0]
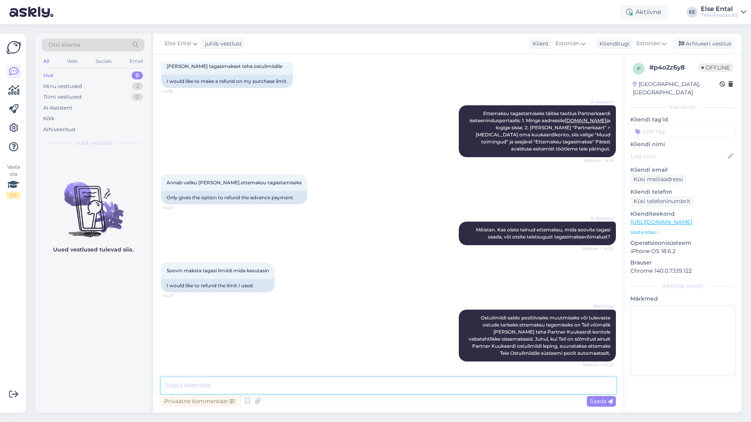
click at [400, 392] on textarea at bounding box center [388, 385] width 455 height 16
click at [292, 380] on textarea at bounding box center [388, 385] width 455 height 16
click at [327, 391] on textarea at bounding box center [388, 385] width 455 height 16
click at [69, 129] on div "Arhiveeritud" at bounding box center [59, 130] width 32 height 8
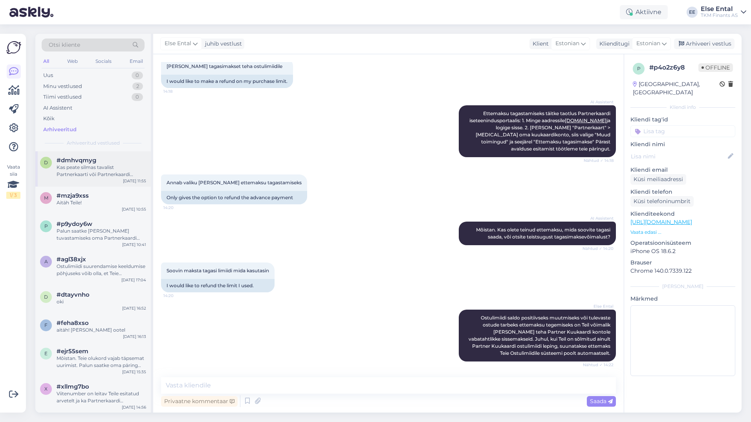
click at [65, 172] on div "Kas peate silmas tavalist Partnerkaarti või Partnerkaardi Kuukaardi ostulimiiti?" at bounding box center [102, 171] width 90 height 14
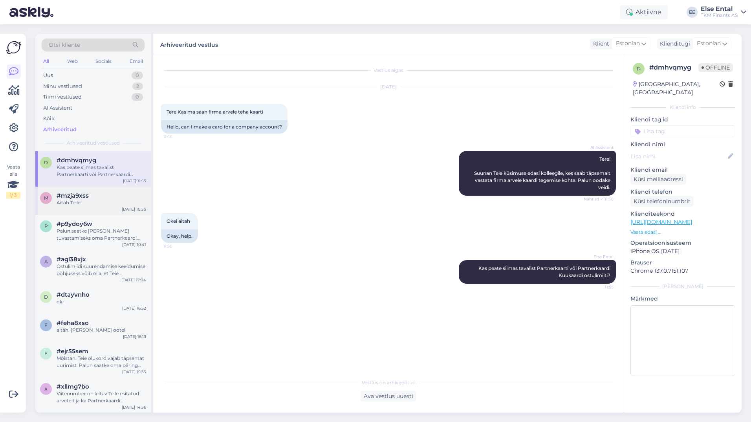
click at [79, 202] on div "Aitäh Teile!" at bounding box center [102, 202] width 90 height 7
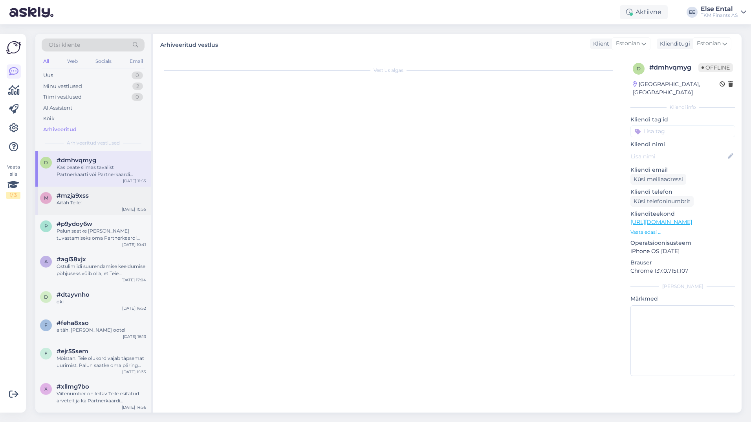
scroll to position [415, 0]
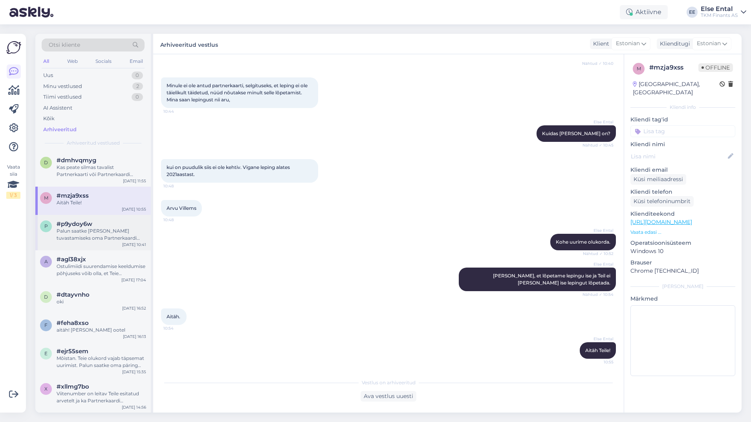
click at [85, 223] on span "#p9ydoy6w" at bounding box center [75, 223] width 36 height 7
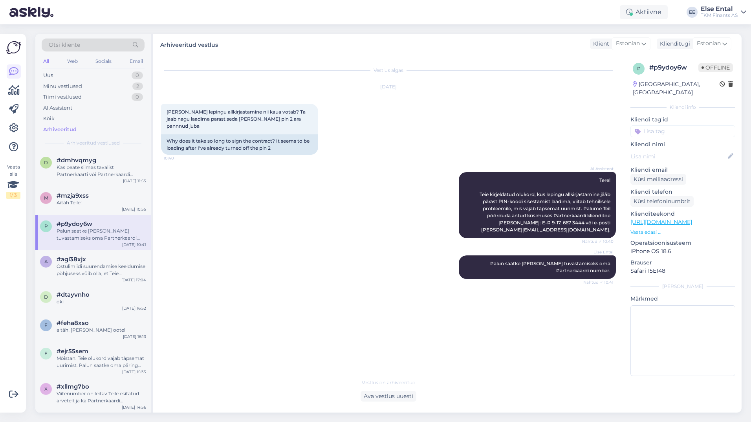
scroll to position [0, 0]
click at [85, 262] on span "#agl38xjx" at bounding box center [71, 259] width 29 height 7
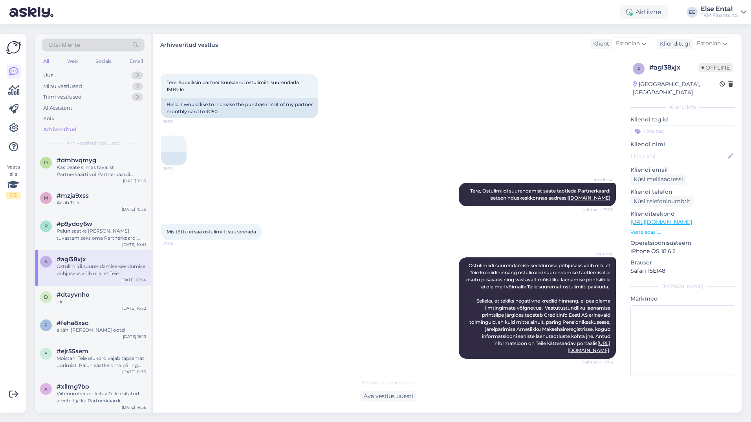
scroll to position [39, 0]
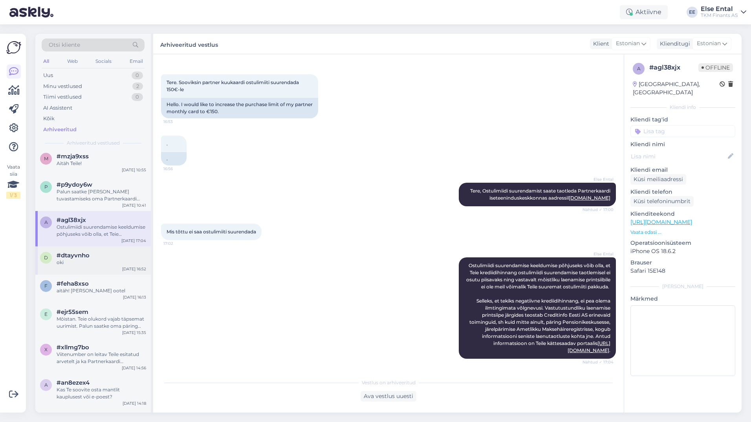
click at [85, 260] on div "oki" at bounding box center [102, 262] width 90 height 7
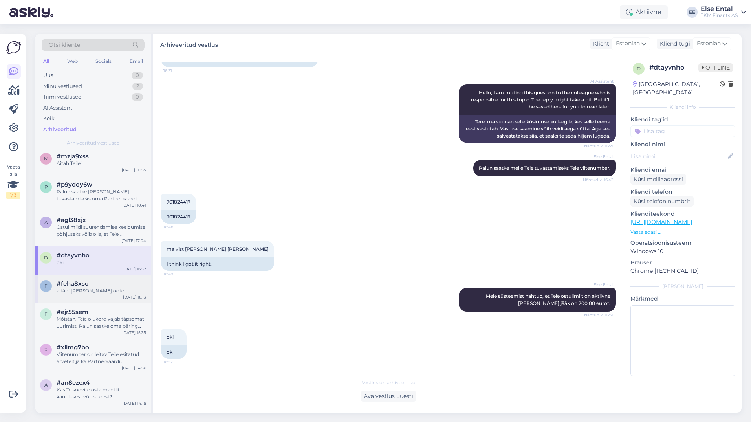
click at [87, 280] on div "f #feha8xso aitäh! [PERSON_NAME] ootel [DATE] 16:13" at bounding box center [92, 288] width 115 height 28
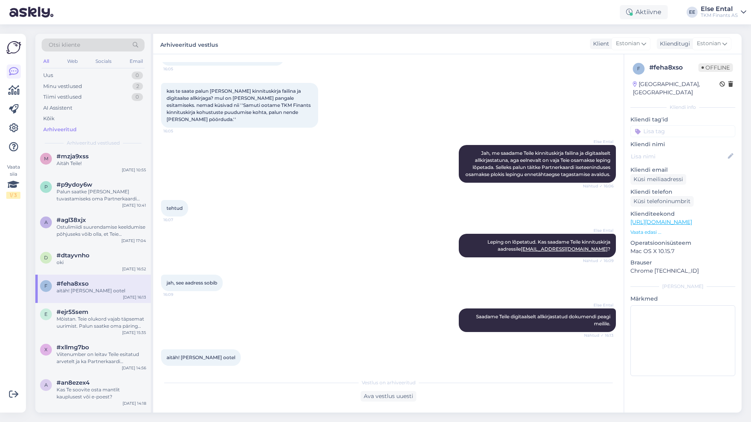
scroll to position [79, 0]
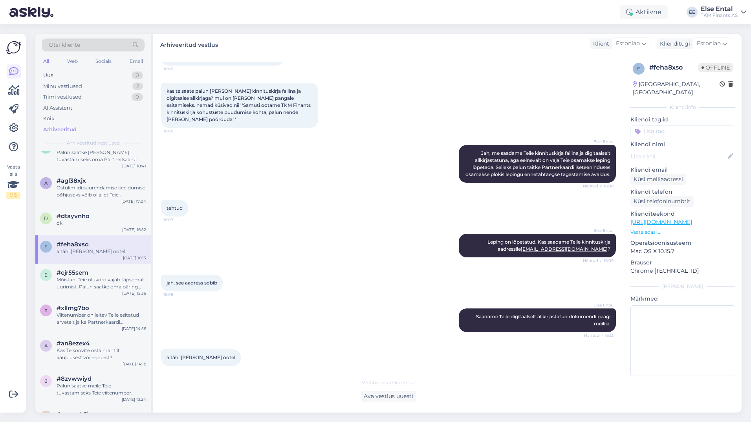
click at [87, 280] on div "Mõistan. Teie olukord vajab täpsemat uurimist. Palun saatke oma päring aadressi…" at bounding box center [102, 283] width 90 height 14
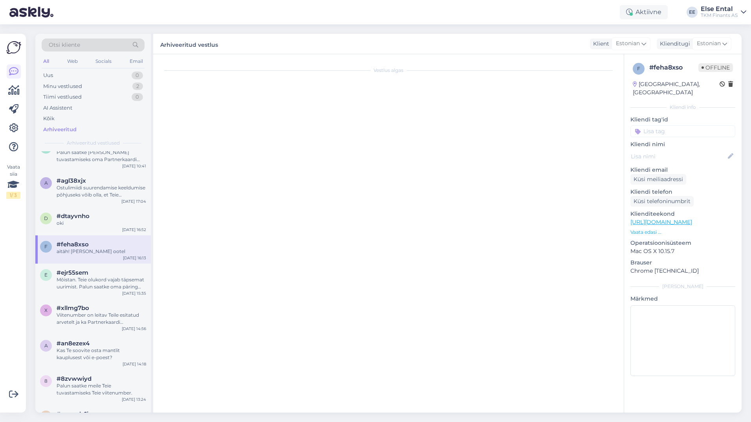
scroll to position [24, 0]
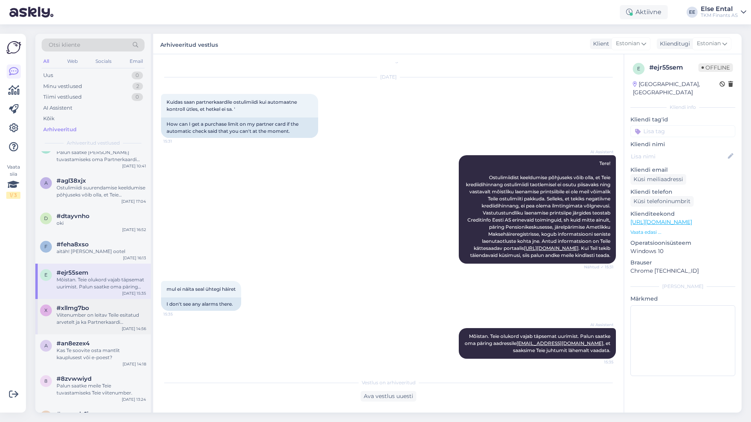
click at [91, 303] on div "x #xllmg7bo Viitenumber on leitav Teile esitatud arvetelt ja ka Partnerkaardi i…" at bounding box center [92, 316] width 115 height 35
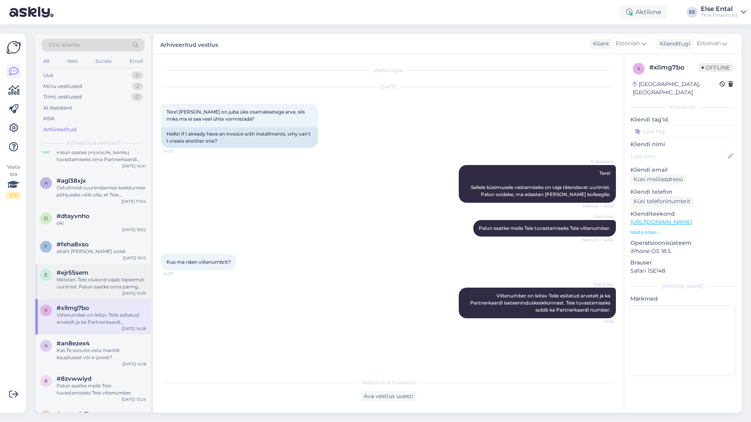
scroll to position [157, 0]
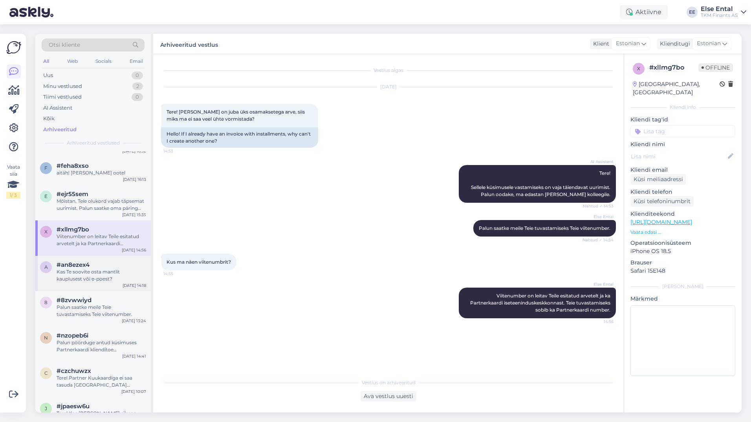
click at [93, 273] on div "Kas Te soovite osta mantlit kauplusest või e-poest?" at bounding box center [102, 275] width 90 height 14
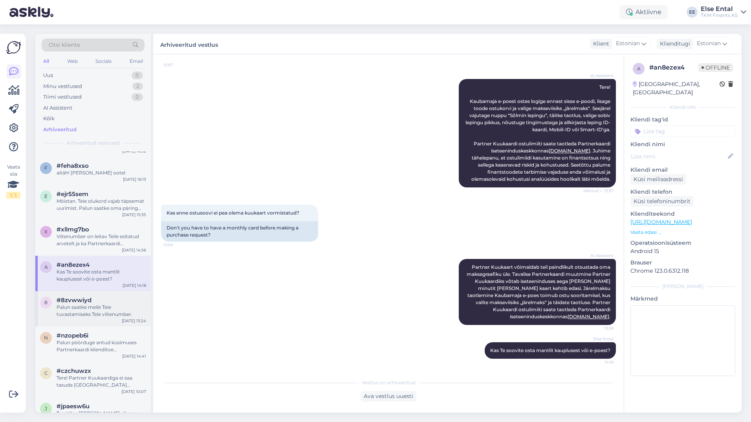
click at [93, 292] on div "8 #8zvwwiyd Palun saatke [PERSON_NAME] tuvastamiseks Teie viitenumber. [DATE] 1…" at bounding box center [92, 308] width 115 height 35
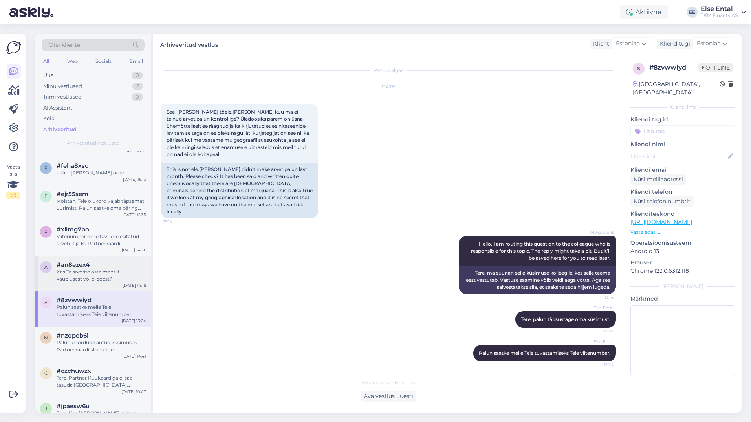
scroll to position [196, 0]
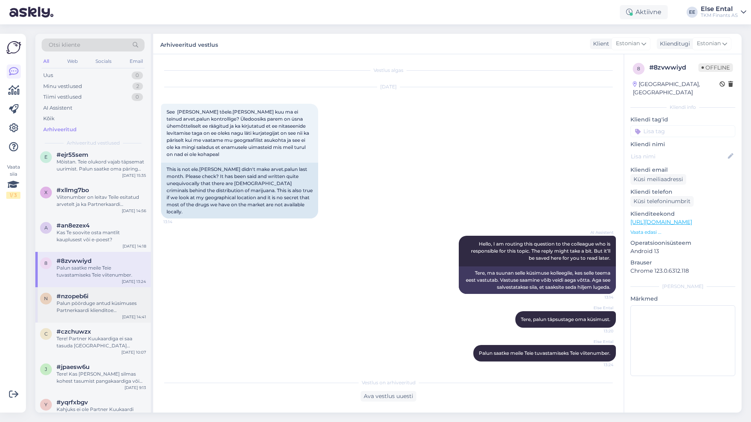
click at [94, 299] on div "#nzopeb6i" at bounding box center [102, 296] width 90 height 7
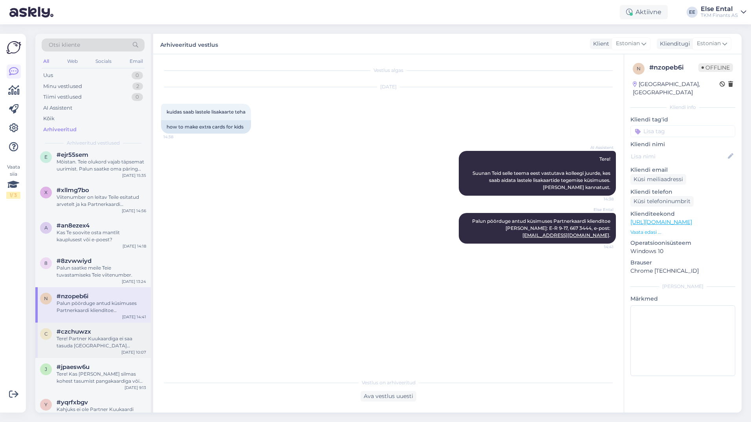
click at [97, 327] on div "c #czchuwzx Tere! Partner Kuukaardiga ei saa tasuda [GEOGRAPHIC_DATA] Kaubamaja…" at bounding box center [92, 339] width 115 height 35
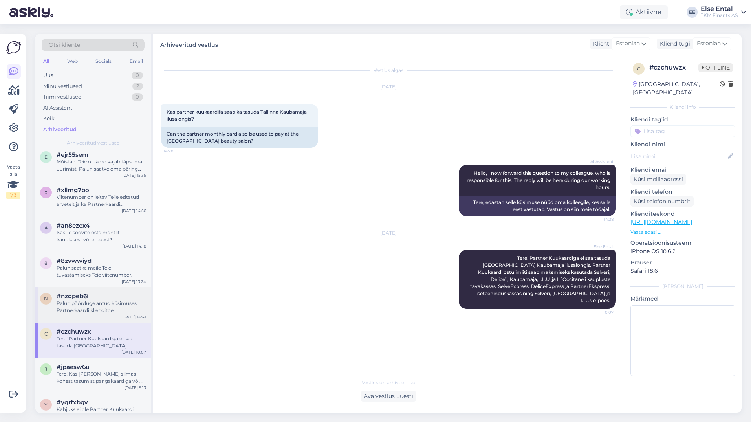
scroll to position [236, 0]
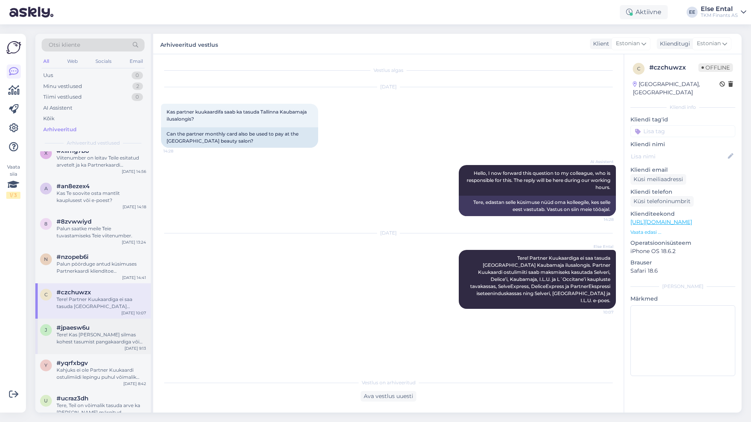
click at [99, 335] on div "Tere! Kas [PERSON_NAME] silmas kohest tasumist pangakaardiga või Partner Kuukaa…" at bounding box center [102, 338] width 90 height 14
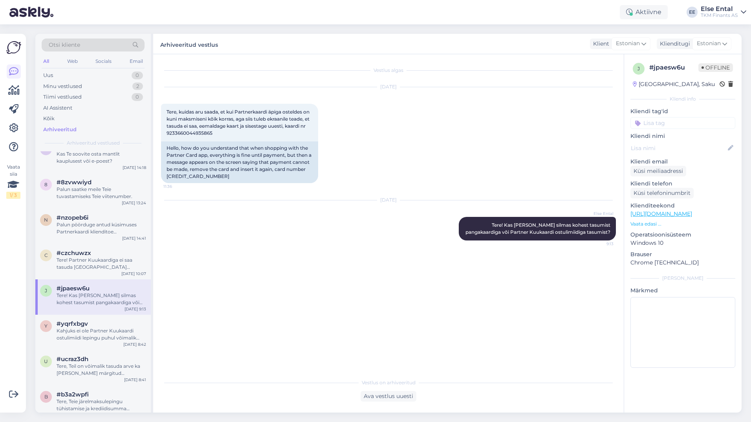
scroll to position [314, 0]
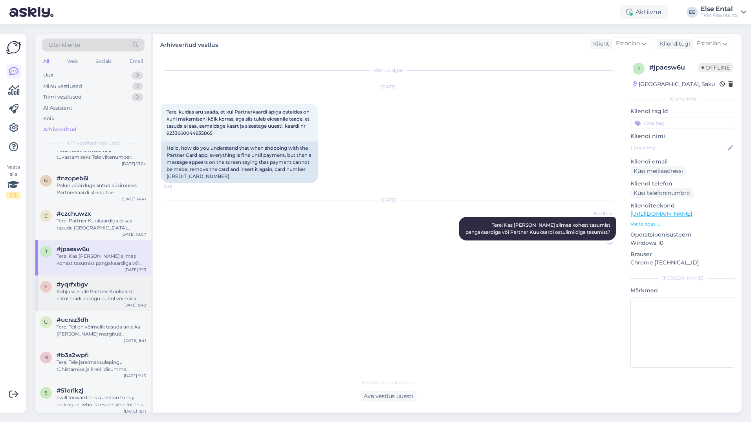
click at [101, 295] on div "Kahjuks ei ole Partner Kuukaardi ostulimiidi lepingu puhul võimalik individuaal…" at bounding box center [102, 295] width 90 height 14
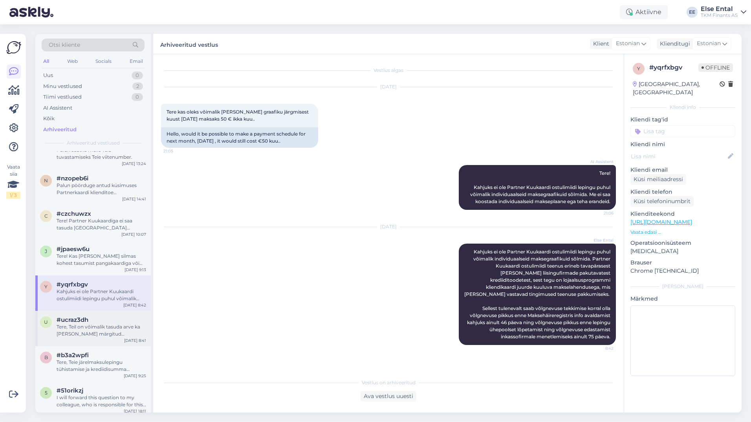
click at [98, 316] on div "#ucraz3dh" at bounding box center [102, 319] width 90 height 7
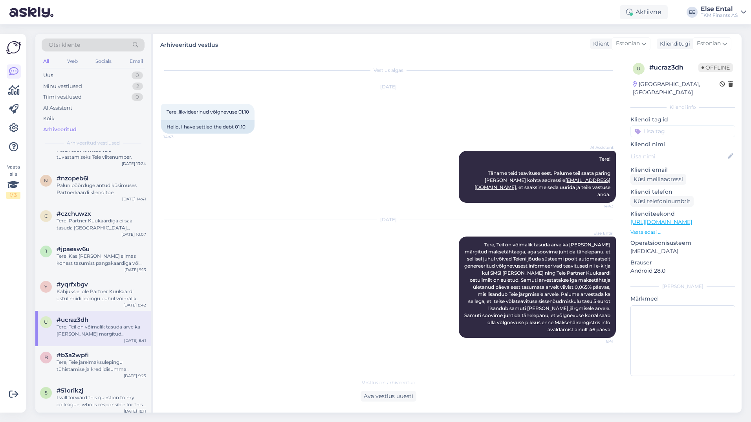
scroll to position [353, 0]
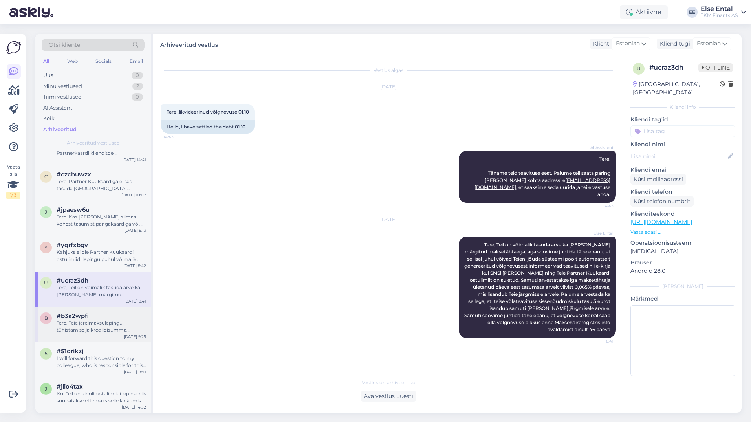
click at [99, 319] on div "#b3a2wpfi Tere, Teie järelmaksulepingu tühistamise ja krediidisumma vabastamise…" at bounding box center [102, 322] width 90 height 21
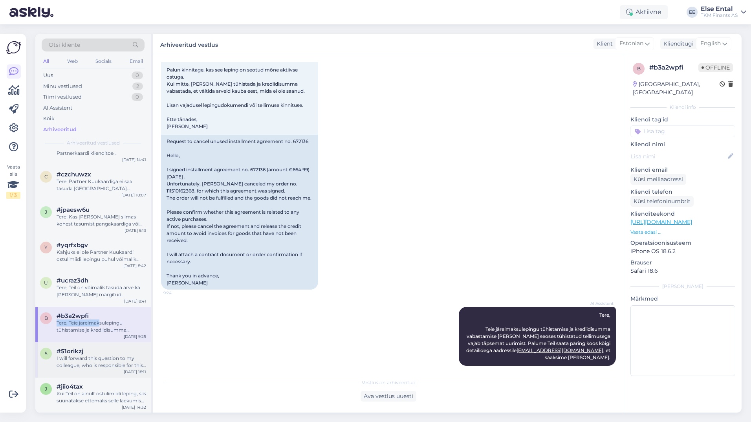
scroll to position [432, 0]
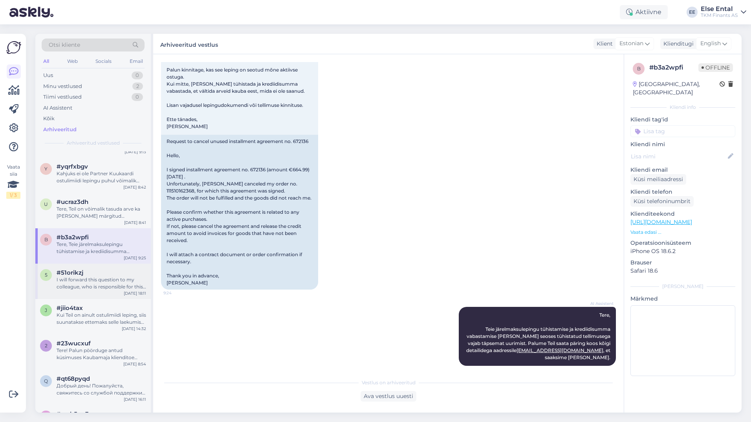
click at [98, 283] on div "I will forward this question to my colleague, who is responsible for this. The …" at bounding box center [102, 283] width 90 height 14
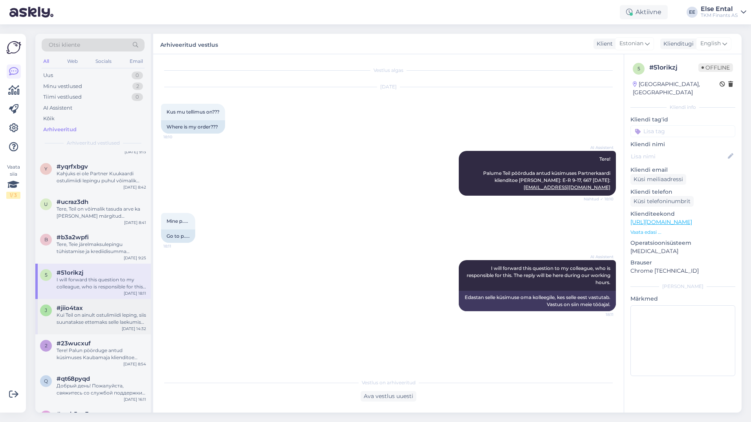
click at [98, 303] on div "j #jiio4tax Kui Teil on ainult ostulimiidi leping, siis suunatakse ettemaks sel…" at bounding box center [92, 316] width 115 height 35
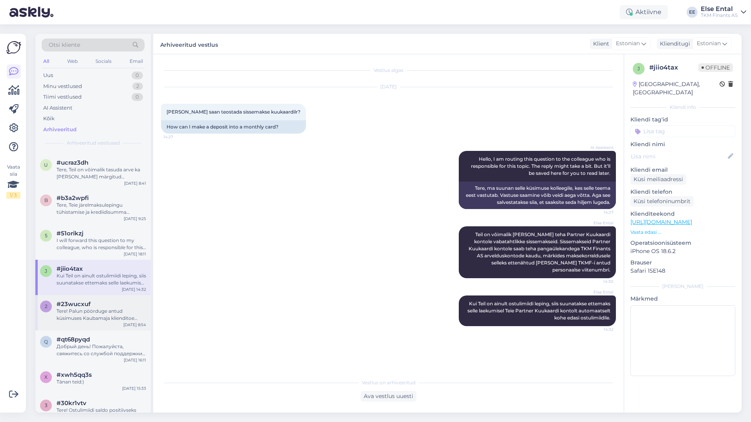
click at [98, 310] on div "Tere! Palun pöörduge antud küsimuses Kaubamaja klienditoe [PERSON_NAME]: E-R 9-…" at bounding box center [102, 314] width 90 height 14
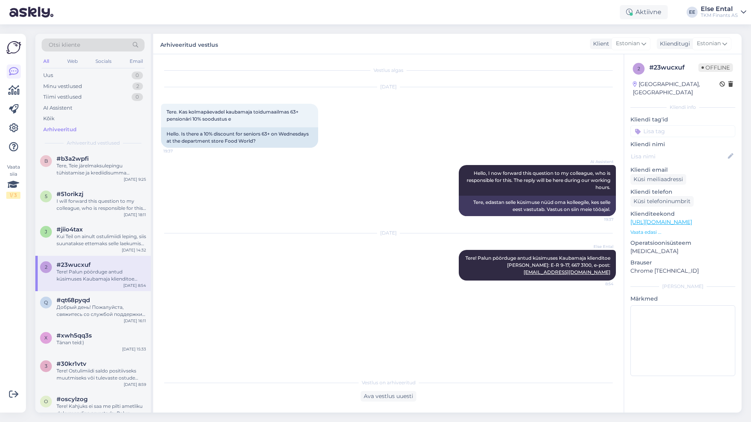
scroll to position [550, 0]
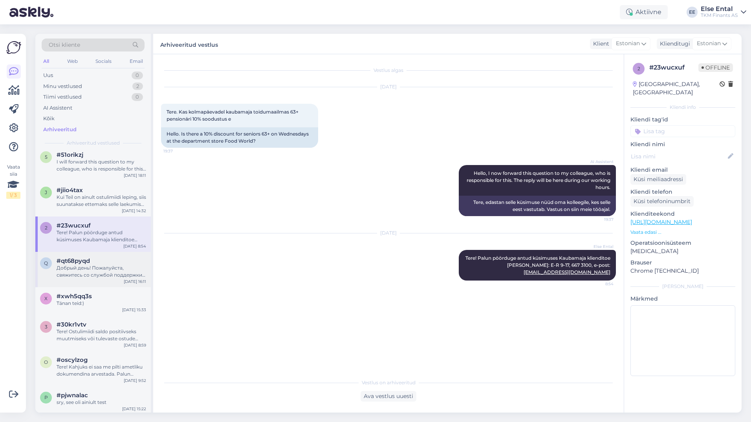
click at [95, 264] on div "Добрый день! Пожалуйста, свяжитесь со службой поддержки Partnerkaardi по телефо…" at bounding box center [102, 271] width 90 height 14
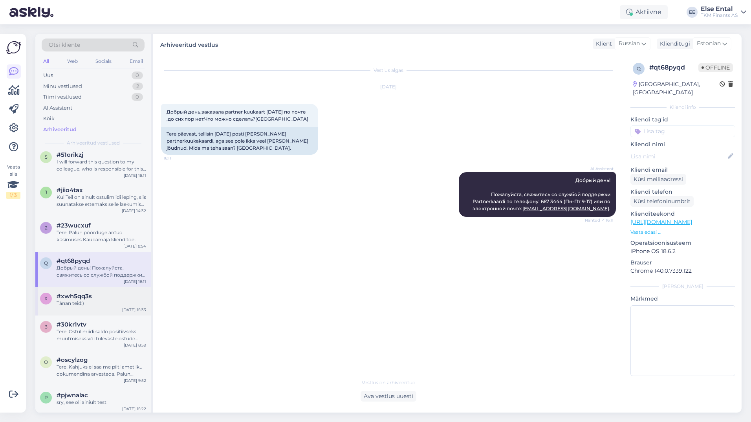
click at [95, 289] on div "x #xwh5qq3s Tänan teid:) [DATE] 15:33" at bounding box center [92, 301] width 115 height 28
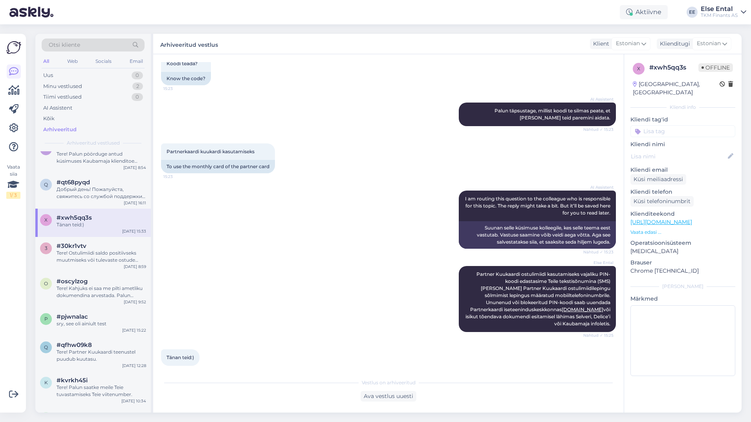
scroll to position [0, 0]
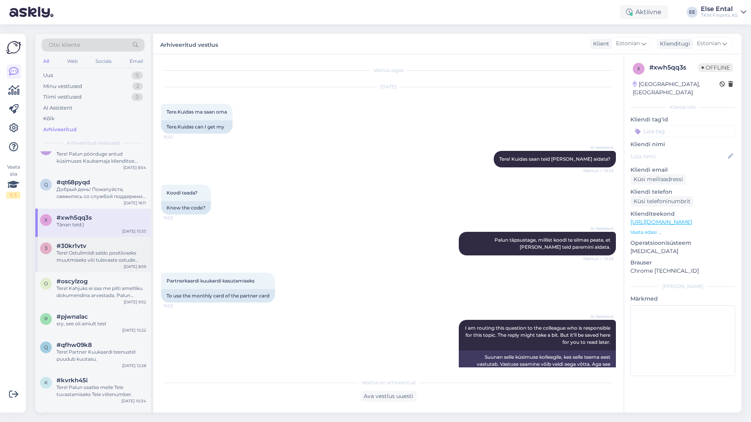
click at [104, 253] on div "Tere! Ostulimiidi saldo positiivseks muutmiseks või tulevaste ostude tarbeks et…" at bounding box center [102, 256] width 90 height 14
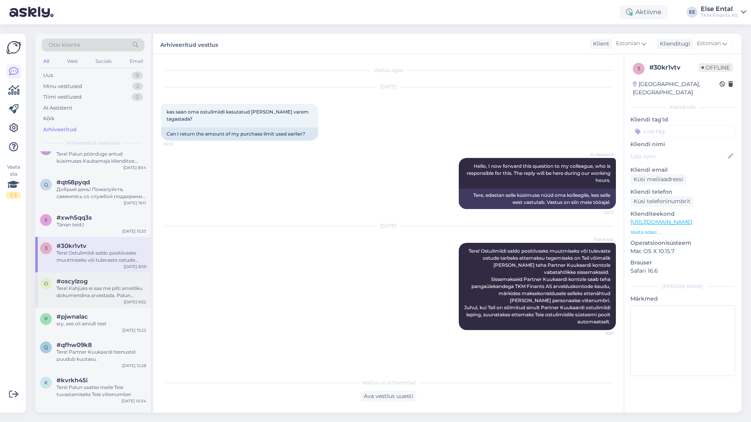
click at [100, 275] on div "o #oscylzog Tere! Kahjuks ei saa me pilti ametliku dokumendina arvestada. Palun…" at bounding box center [92, 289] width 115 height 35
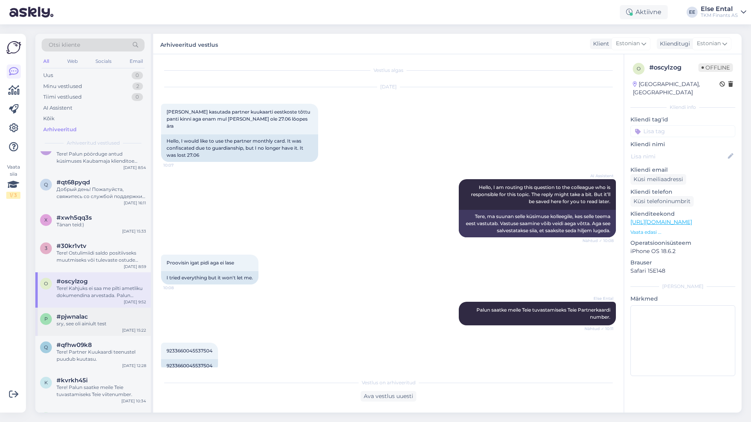
drag, startPoint x: 88, startPoint y: 329, endPoint x: 95, endPoint y: 316, distance: 15.1
click at [88, 329] on div "p #pjwnalac sry, see oli ainiult test [DATE] 15:22" at bounding box center [92, 321] width 115 height 28
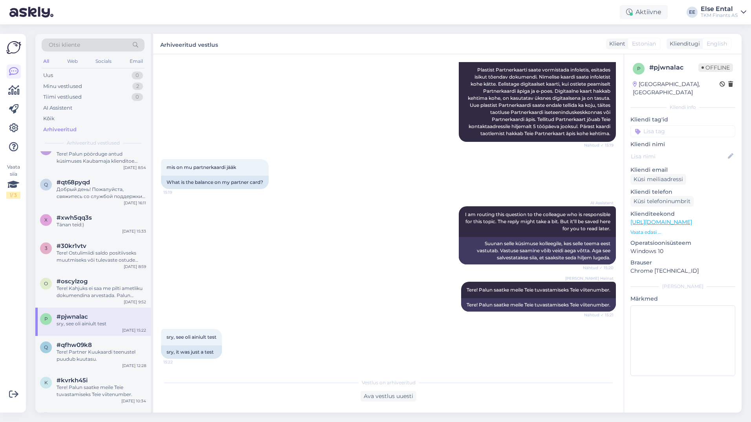
scroll to position [746, 0]
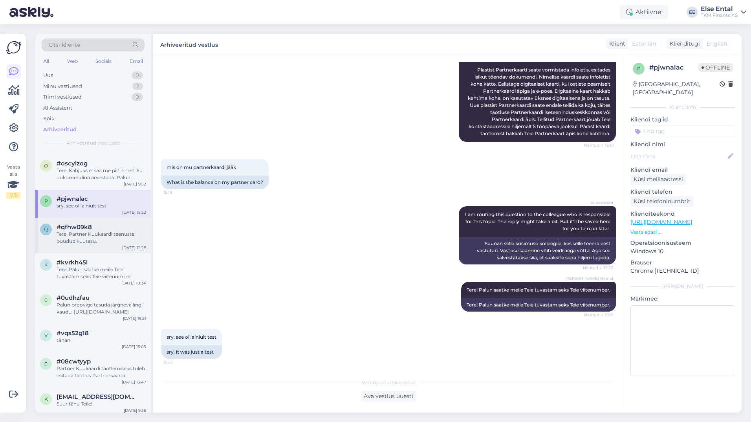
click at [89, 235] on div "Tere! Partner Kuukaardi teenustel puudub kuutasu." at bounding box center [102, 237] width 90 height 14
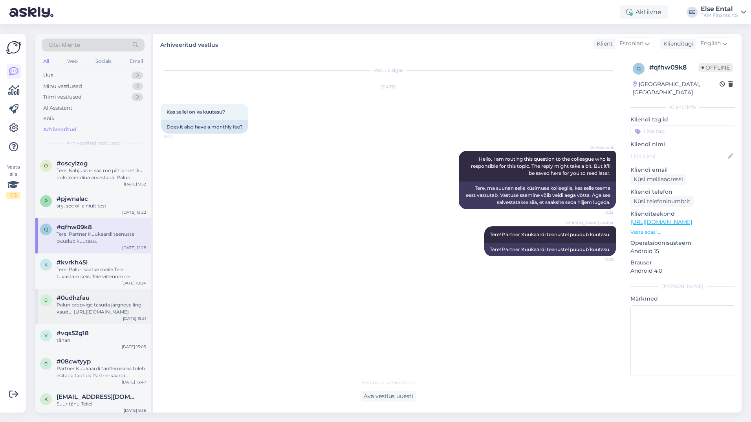
scroll to position [825, 0]
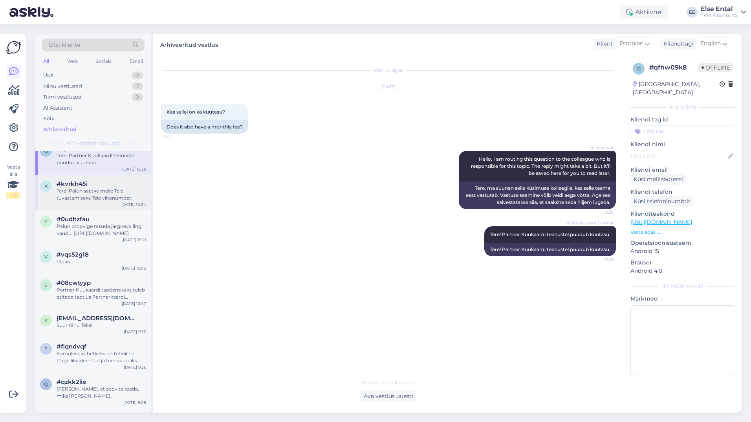
click at [91, 196] on div "Tere! Palun saatke meile Teie tuvastamiseks Teie viitenumber." at bounding box center [102, 194] width 90 height 14
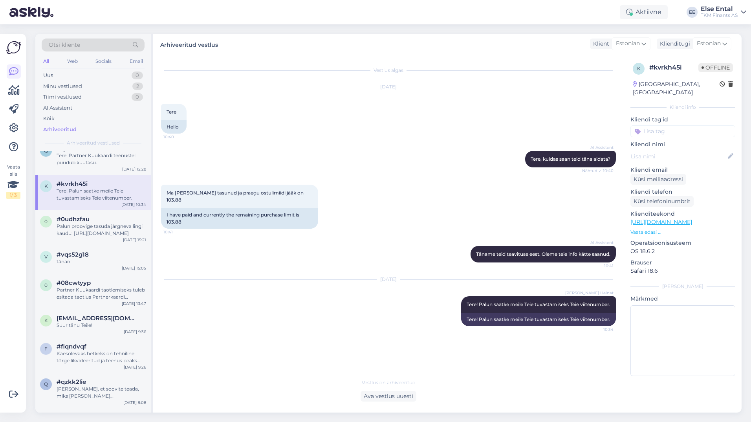
click at [93, 209] on div "k #kvrkh45i Tere! Palun saatke [PERSON_NAME] tuvastamiseks Teie viitenumber. [D…" at bounding box center [92, 192] width 115 height 35
click at [93, 237] on div "0 #0udhzfau Palun proovige tasuda järgneva lingi kaudu: [URL][DOMAIN_NAME] [DAT…" at bounding box center [92, 227] width 115 height 35
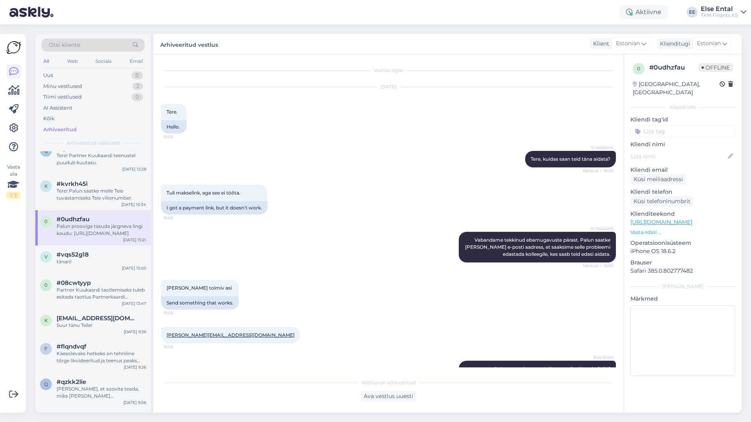
scroll to position [26, 0]
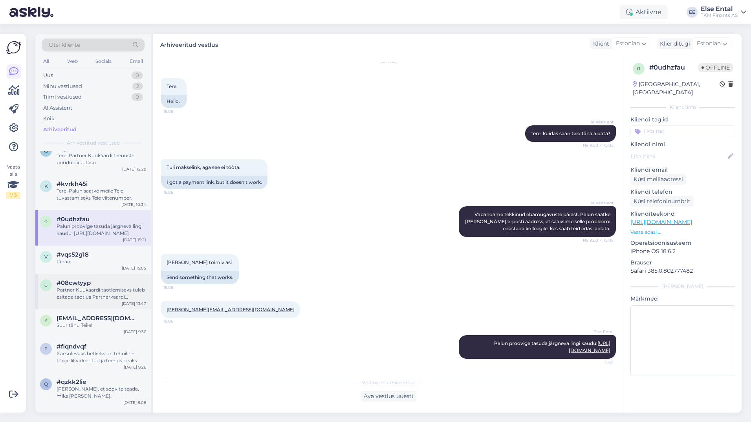
click at [93, 274] on div "0 #08cwtyyp Partner Kuukaardi taotlemiseks tuleb esitada taotlus Partnerkaardi …" at bounding box center [92, 291] width 115 height 35
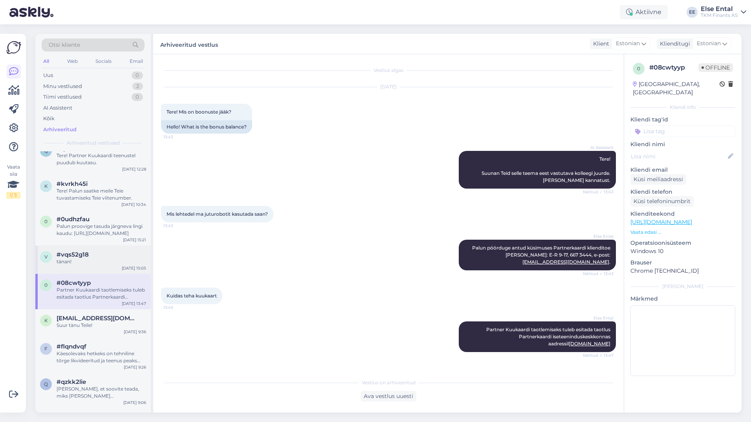
click at [95, 260] on div "tänan!" at bounding box center [102, 261] width 90 height 7
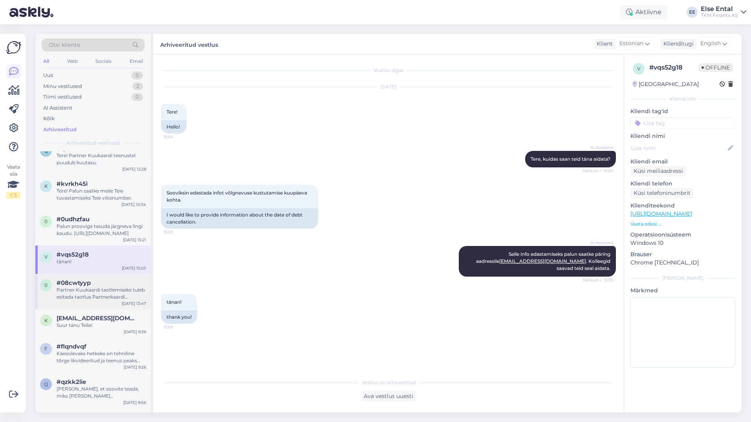
click at [97, 290] on div "Partner Kuukaardi taotlemiseks tuleb esitada taotlus Partnerkaardi iseteenindus…" at bounding box center [102, 293] width 90 height 14
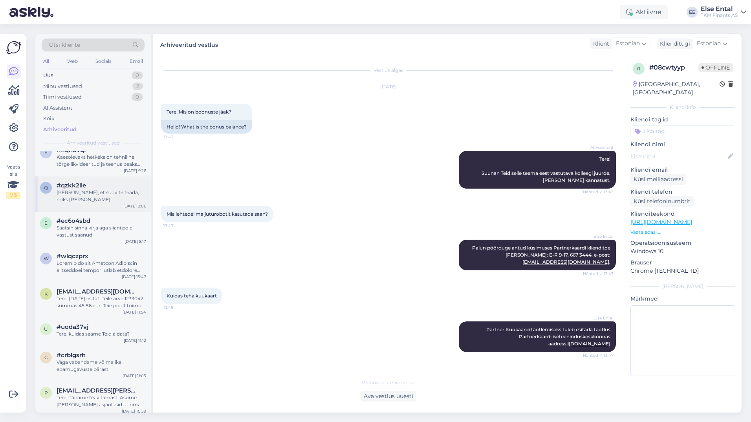
click at [76, 194] on div "[PERSON_NAME], et soovite teada, miks [PERSON_NAME] [PERSON_NAME] lõpetati. Kah…" at bounding box center [102, 196] width 90 height 14
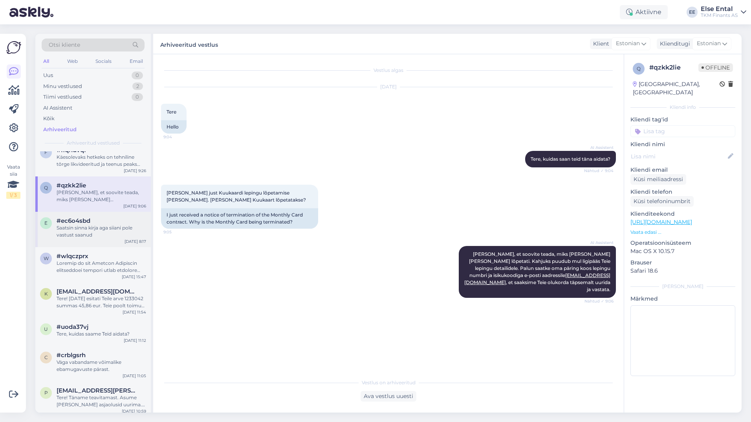
click at [94, 227] on div "Saatsin sinna kirja aga siiani pole vastust saanud" at bounding box center [102, 231] width 90 height 14
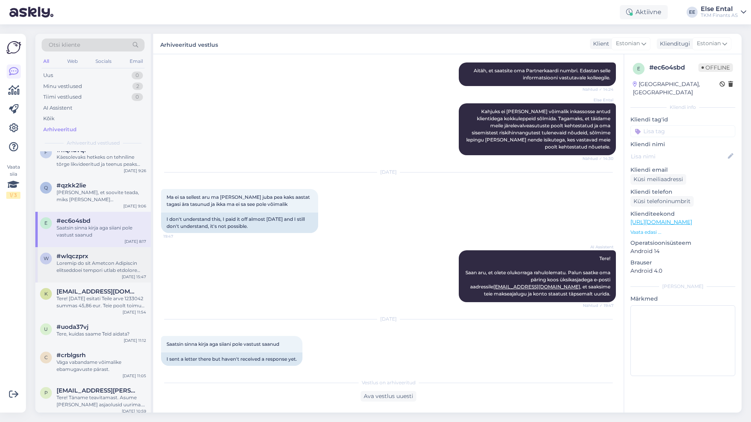
click at [95, 259] on div "#wlqczprx" at bounding box center [102, 255] width 90 height 7
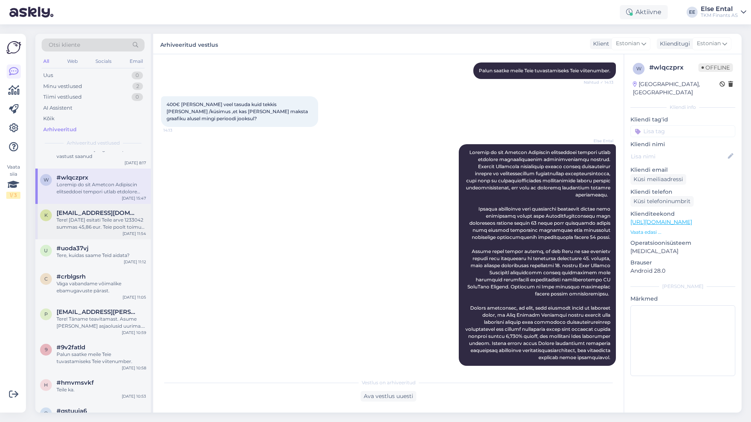
click at [87, 233] on div "k [EMAIL_ADDRESS][DOMAIN_NAME] Tere! [DATE] esitati Teile arve 1233042 summas 4…" at bounding box center [92, 221] width 115 height 35
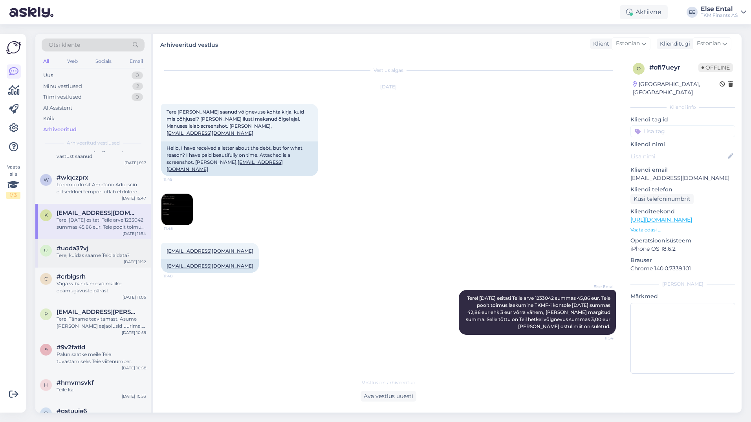
click at [86, 247] on span "#uoda37vj" at bounding box center [73, 248] width 32 height 7
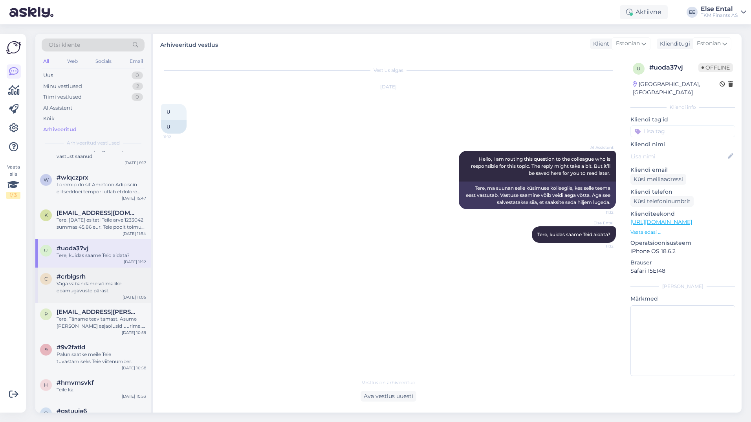
click at [86, 270] on div "c #crblgsrh Väga vabandame võimalike ebamugavuste pärast. [DATE] 11:05" at bounding box center [92, 284] width 115 height 35
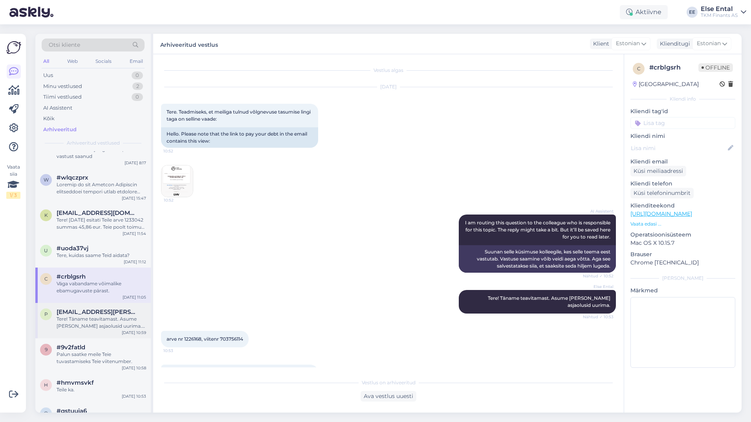
click at [73, 310] on span "[EMAIL_ADDRESS][PERSON_NAME][DOMAIN_NAME]" at bounding box center [98, 311] width 82 height 7
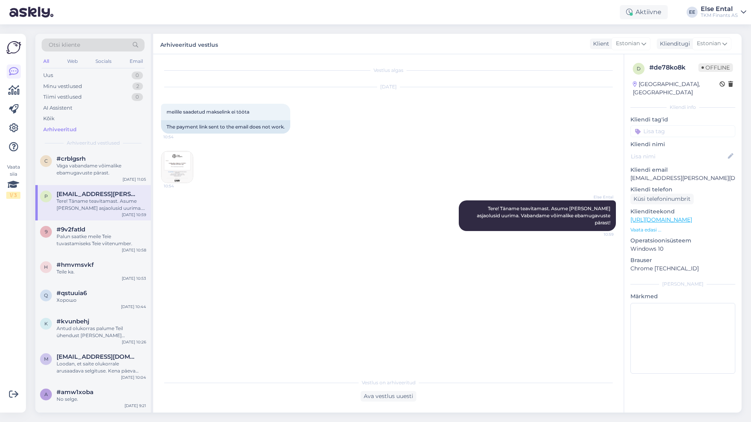
scroll to position [1256, 0]
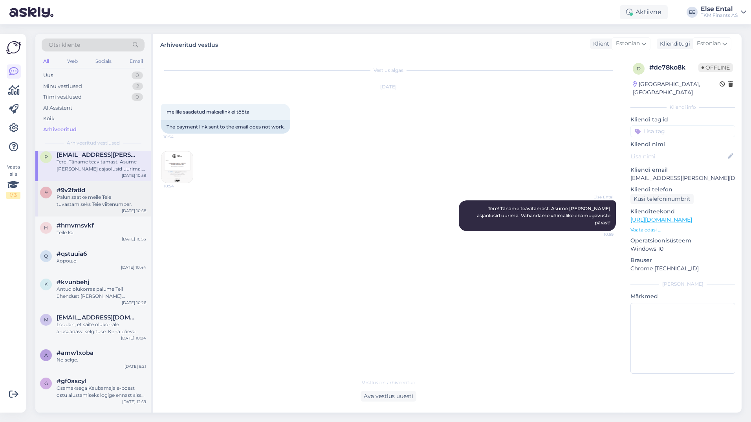
click at [88, 192] on div "#9v2fatld" at bounding box center [102, 190] width 90 height 7
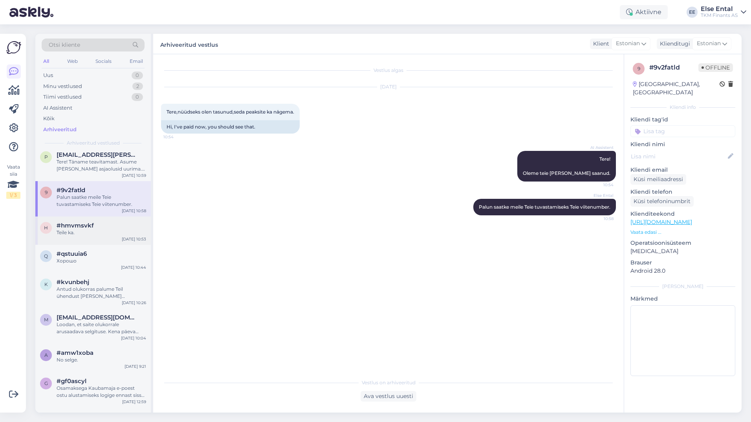
click at [87, 221] on div "h #hmvmsvkf Teile ka. [DATE] 10:53" at bounding box center [92, 230] width 115 height 28
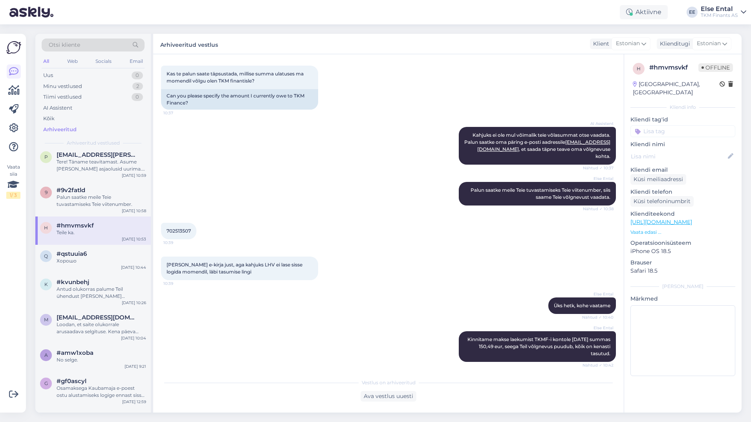
scroll to position [0, 0]
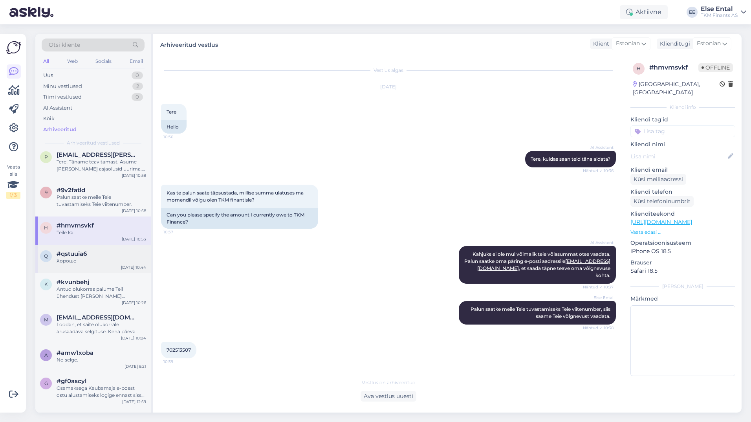
click at [87, 265] on div "q #qstuuia6 Хорошо [DATE] 10:44" at bounding box center [92, 259] width 115 height 28
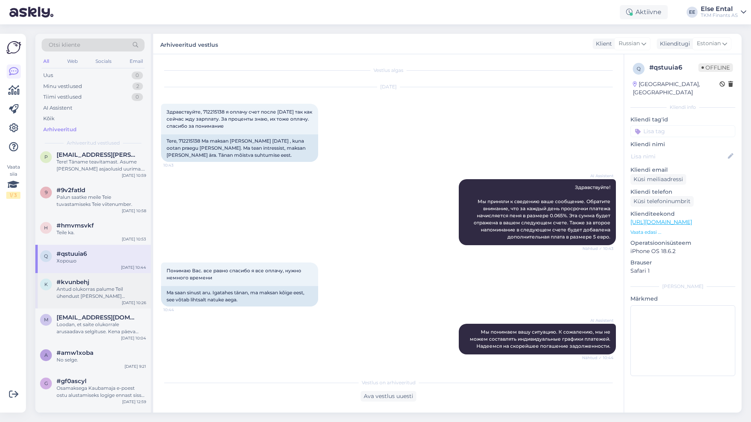
click at [81, 288] on div "Antud olukorras palume Teil ühendust [PERSON_NAME] Kaubamaja Klienditeeninduseg…" at bounding box center [102, 292] width 90 height 14
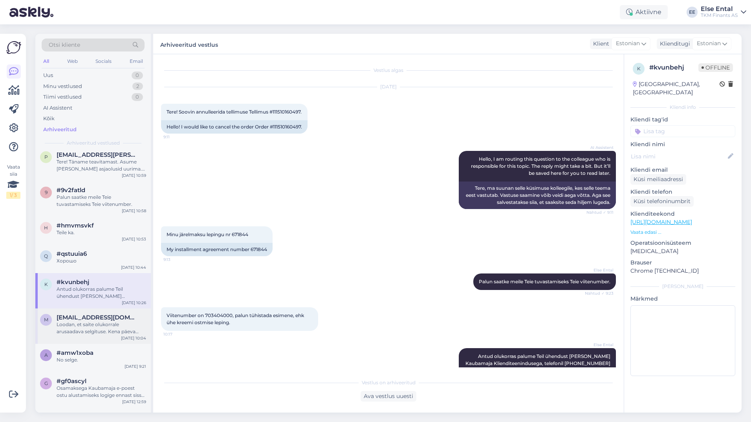
drag, startPoint x: 89, startPoint y: 328, endPoint x: 108, endPoint y: 319, distance: 20.9
click at [89, 328] on div "Loodan, et saite olukorrale arusaadava selgituse. Kena päeva Teile!" at bounding box center [102, 328] width 90 height 14
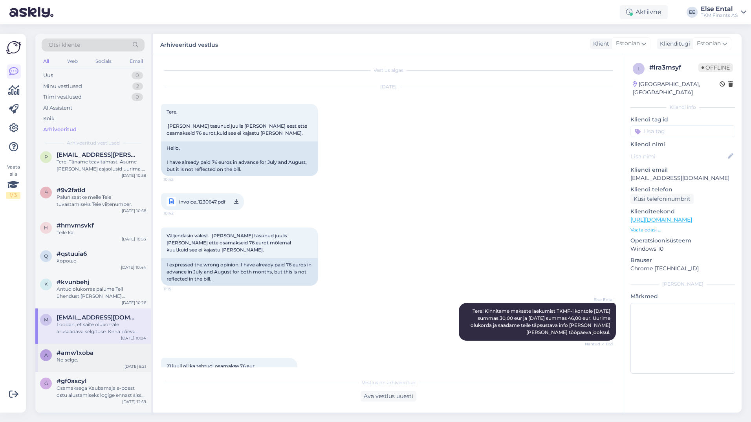
click at [98, 353] on div "#amw1xoba" at bounding box center [102, 352] width 90 height 7
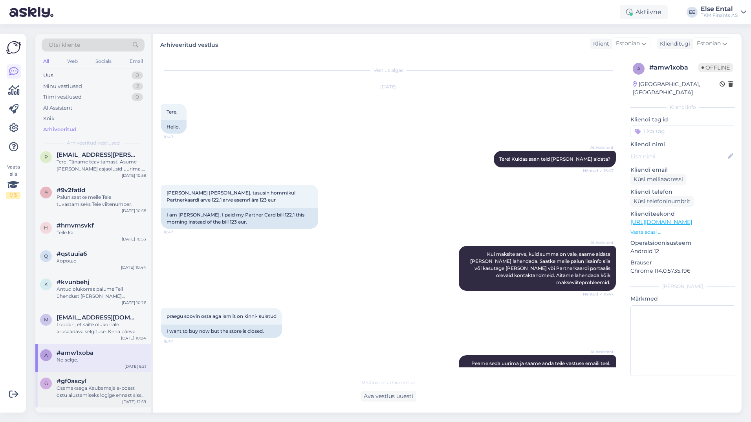
click at [79, 395] on div "Osamaksega Kaubamaja e-poest ostu alustamiseks logige ennast sisse Kaubamaja e-…" at bounding box center [102, 391] width 90 height 14
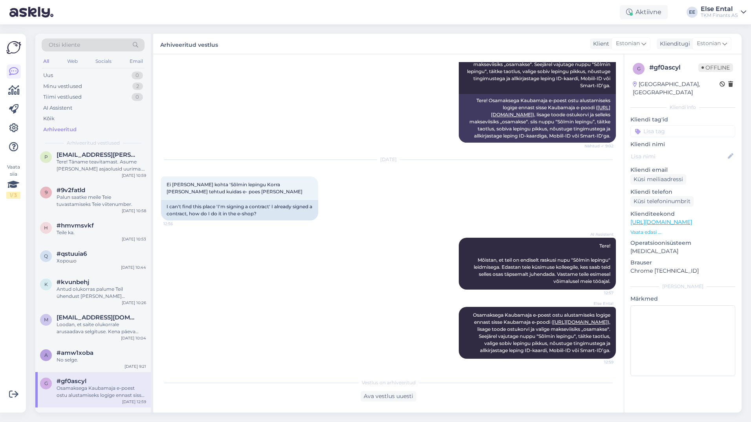
scroll to position [1492, 0]
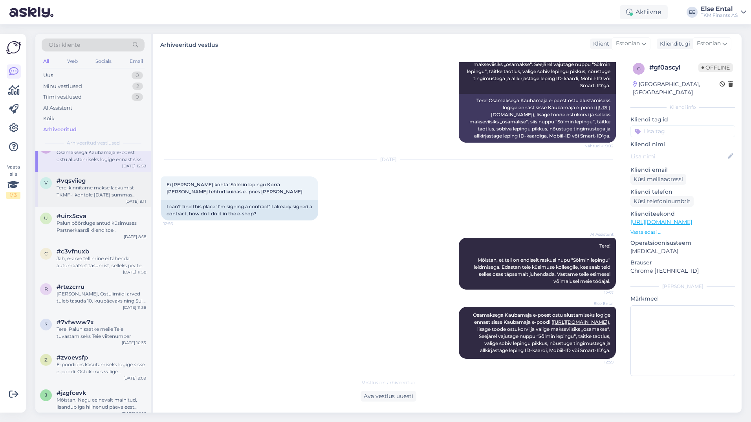
click at [95, 183] on div "#vqsviieg" at bounding box center [102, 180] width 90 height 7
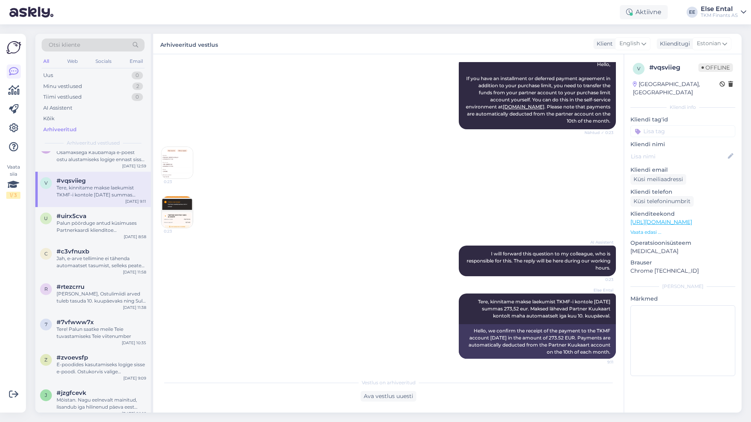
scroll to position [0, 0]
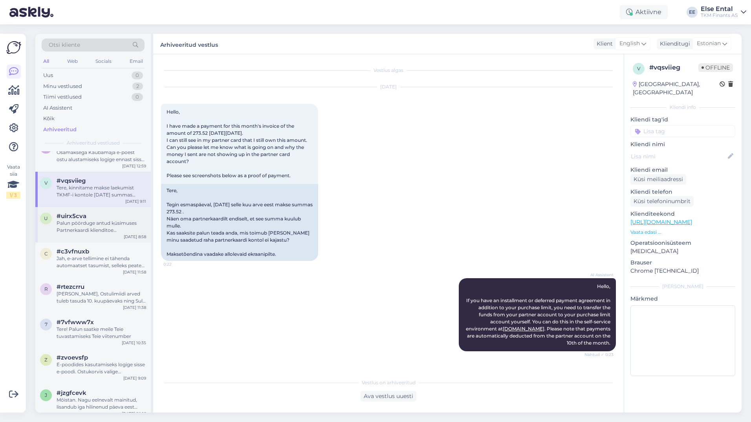
click at [88, 231] on div "Palun pöörduge antud küsimuses Partnerkaardi klienditoe [PERSON_NAME]: E-R 9-17…" at bounding box center [102, 226] width 90 height 14
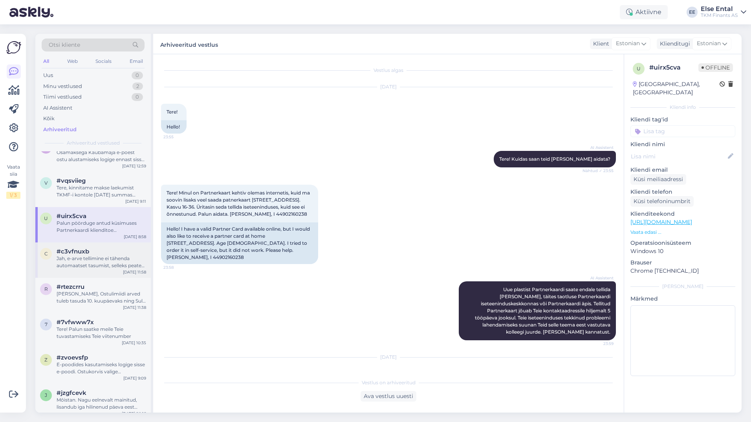
click at [94, 258] on div "Jah, e-arve tellimine ei tähenda automaatset tasumist, selleks peate internetip…" at bounding box center [102, 262] width 90 height 14
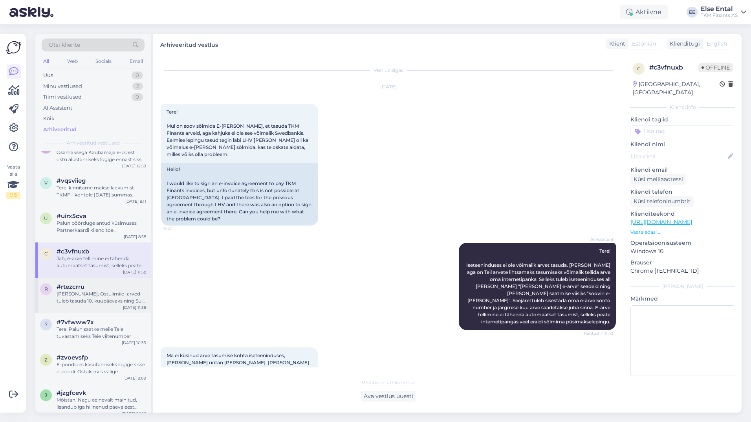
click at [85, 295] on div "[PERSON_NAME], Ostulimiidi arved tuleb tasuda 10. kuupäevaks ning Sul puudub he…" at bounding box center [102, 297] width 90 height 14
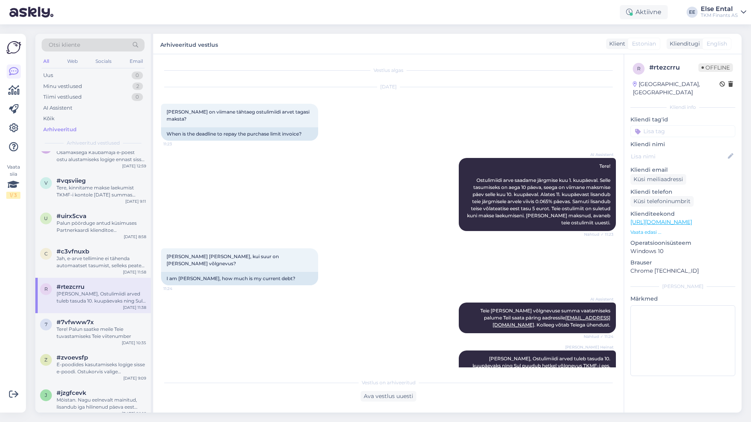
scroll to position [22, 0]
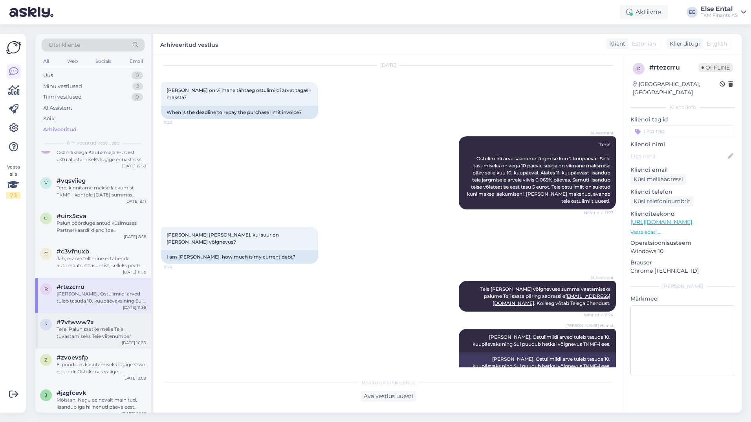
click at [84, 315] on div "7 #7vfwww7x Tere! Palun saatke [PERSON_NAME] tuvastamiseks Teie viitenumber [DA…" at bounding box center [92, 330] width 115 height 35
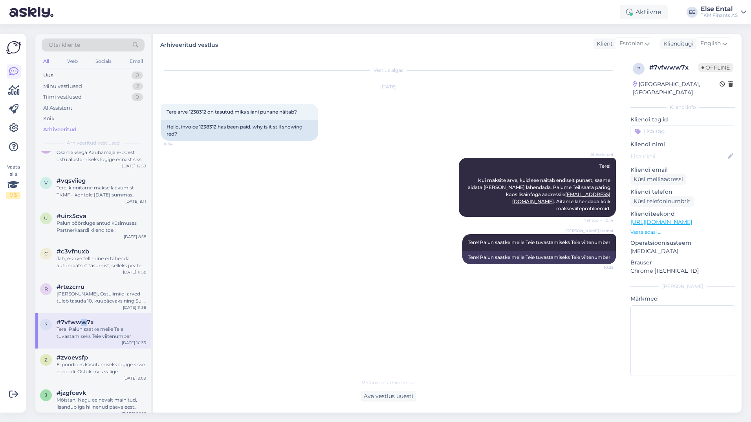
scroll to position [0, 0]
click at [98, 325] on div "#7vfwww7x" at bounding box center [102, 321] width 90 height 7
click at [86, 358] on span "#zvoevsfp" at bounding box center [72, 357] width 31 height 7
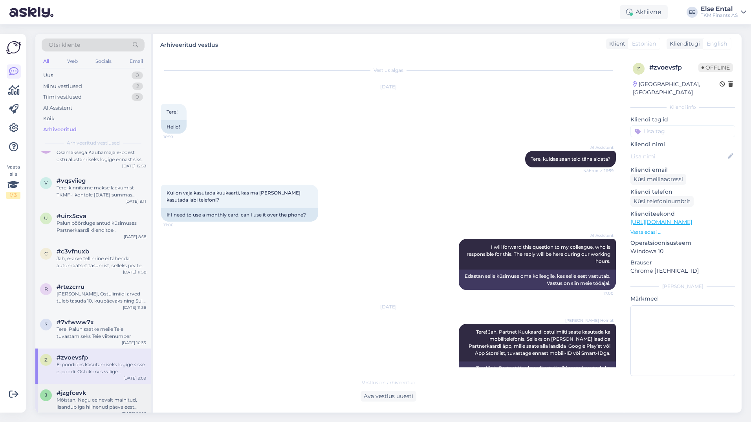
click at [90, 390] on div "#jzgfcevk" at bounding box center [102, 392] width 90 height 7
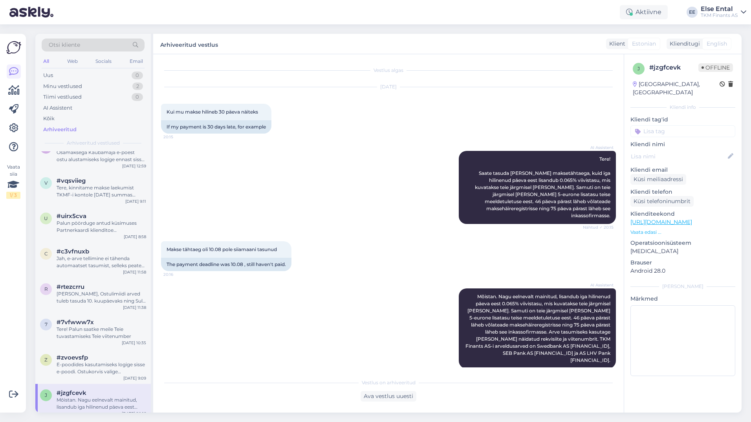
scroll to position [3, 0]
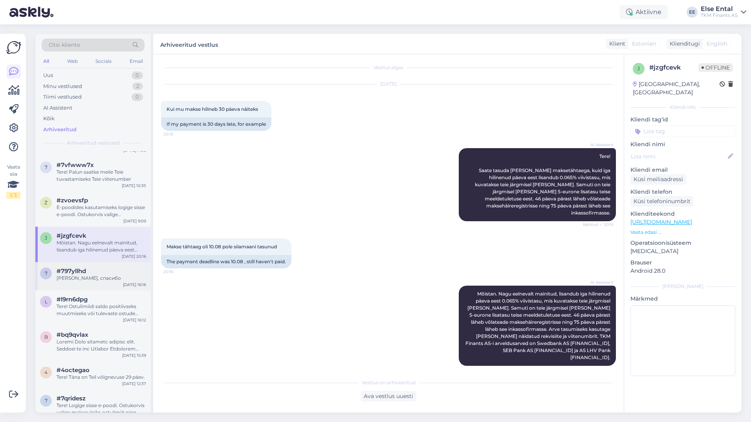
click at [84, 262] on div "7 #797yllhd Хорошо, спасибо [DATE] 16:16" at bounding box center [92, 276] width 115 height 28
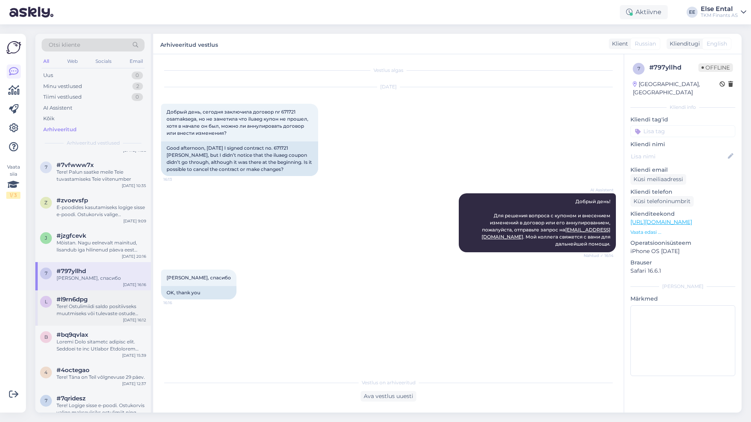
click at [75, 308] on div "Tere! Ostulimiidi saldo positiivseks muutmiseks või tulevaste ostude tarbeks et…" at bounding box center [102, 310] width 90 height 14
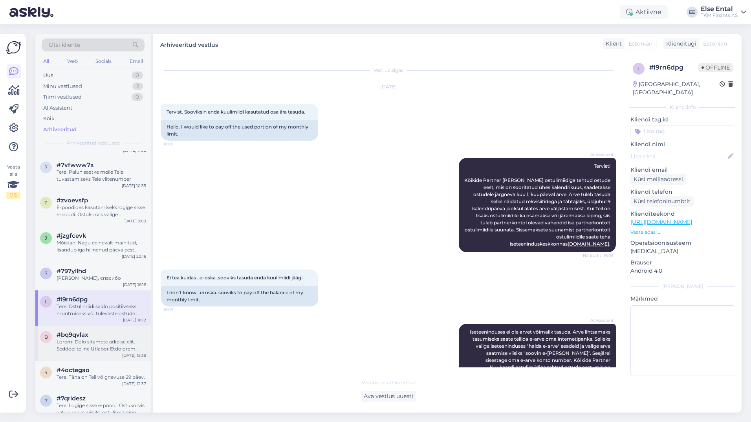
click at [96, 345] on div at bounding box center [102, 345] width 90 height 14
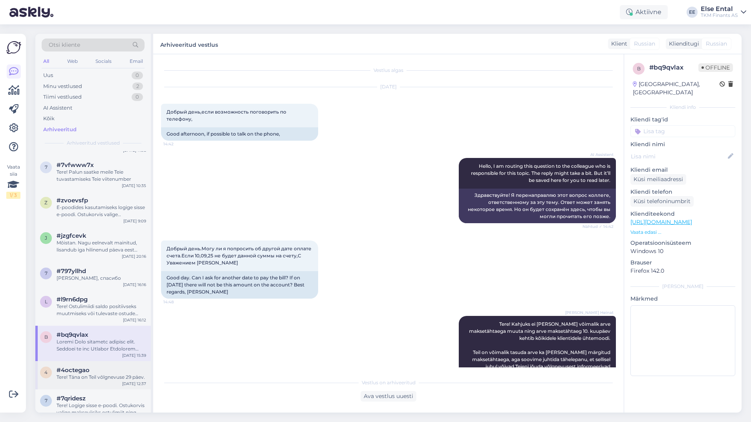
click at [84, 368] on span "#4octegao" at bounding box center [73, 369] width 33 height 7
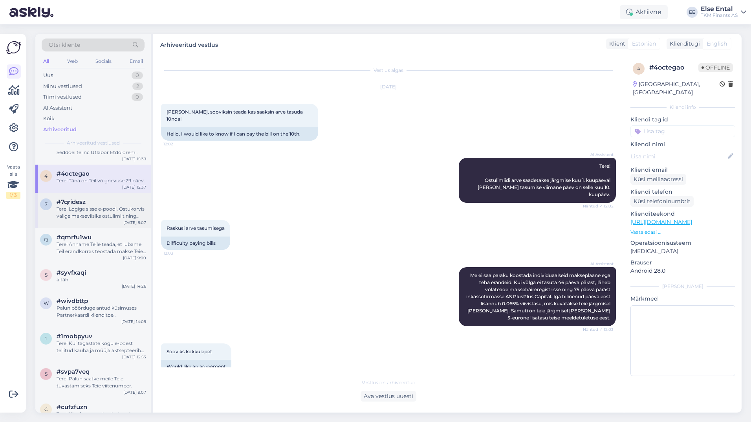
click at [94, 209] on div "Tere! Logige sisse e-poodi. Ostukorvis valige makseviisiks ostulimiit ning sise…" at bounding box center [102, 212] width 90 height 14
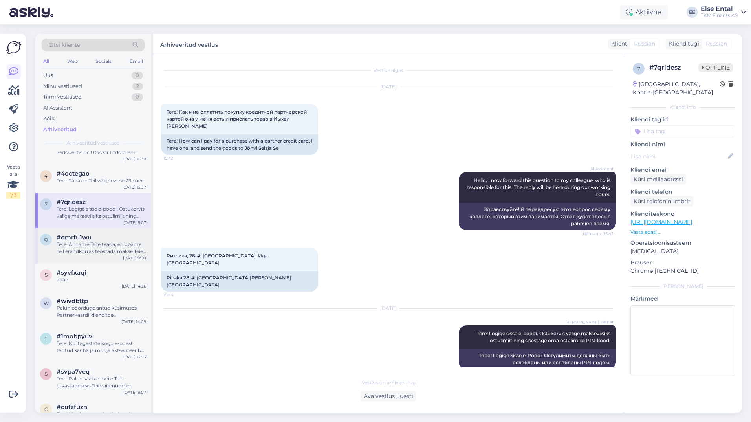
click at [95, 239] on div "#qmrfu1wu" at bounding box center [102, 237] width 90 height 7
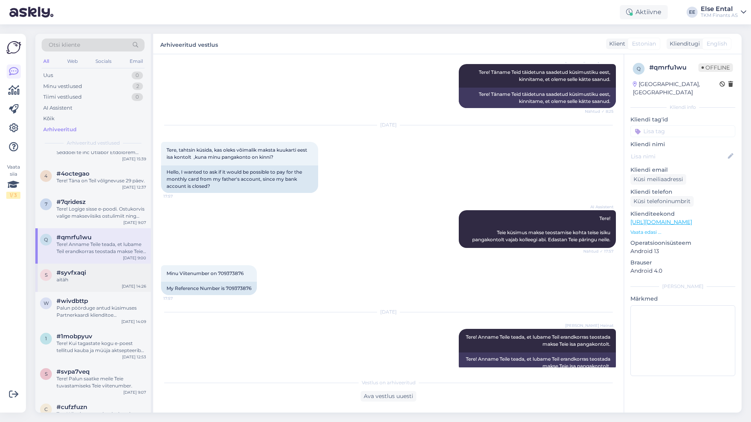
click at [86, 272] on div "#syvfxaqi" at bounding box center [102, 272] width 90 height 7
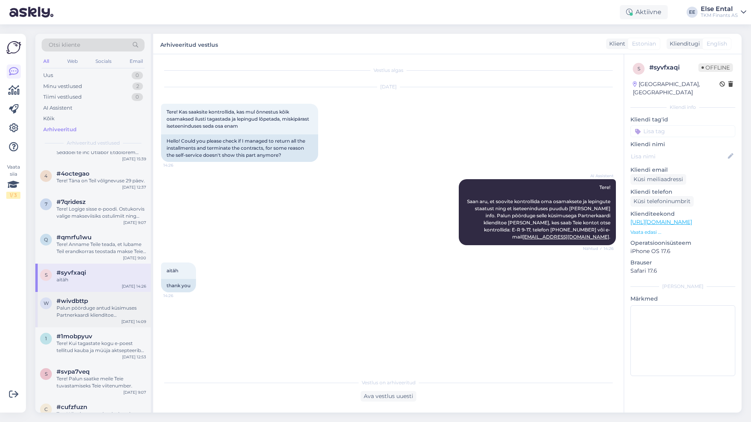
click at [79, 309] on div "Palun pöörduge antud küsimuses Partnerkaardi klienditoe [PERSON_NAME]: E-R 9-17…" at bounding box center [102, 311] width 90 height 14
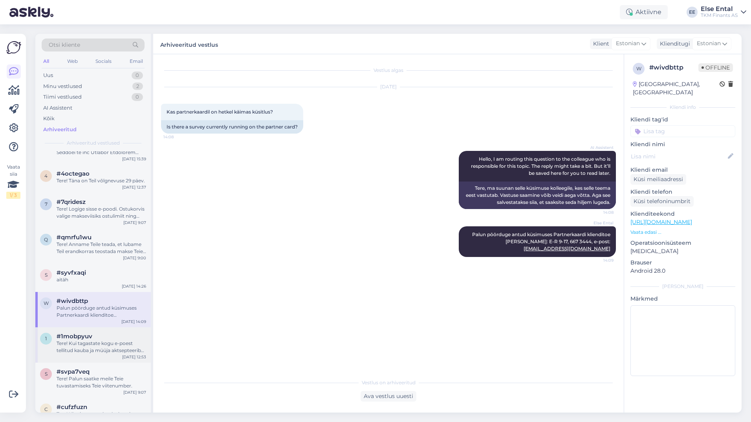
click at [75, 337] on span "#1mobpyuv" at bounding box center [75, 336] width 36 height 7
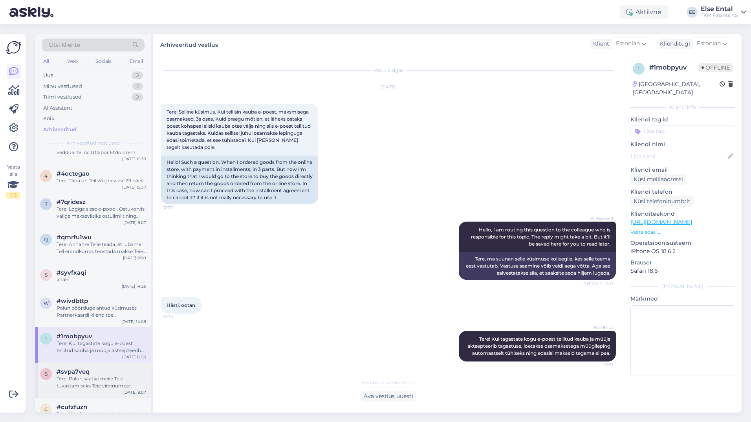
click at [86, 373] on span "#svpa7veq" at bounding box center [73, 371] width 33 height 7
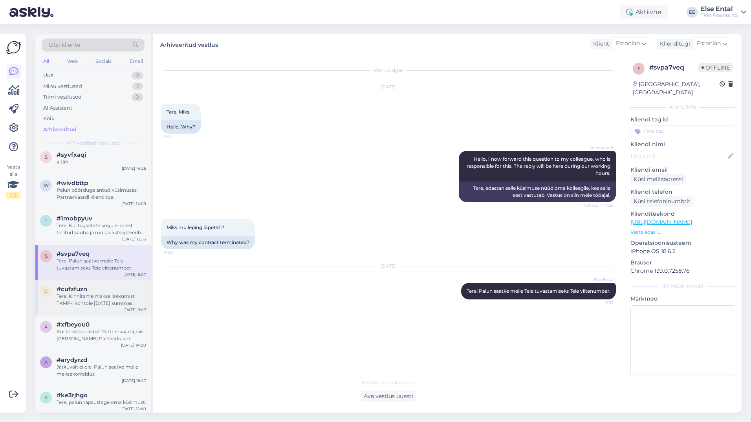
click at [91, 299] on div "Tere! Kinnitame makse laekumist TKMF-i kontole [DATE] summas 513,03 eur. Soovim…" at bounding box center [102, 300] width 90 height 14
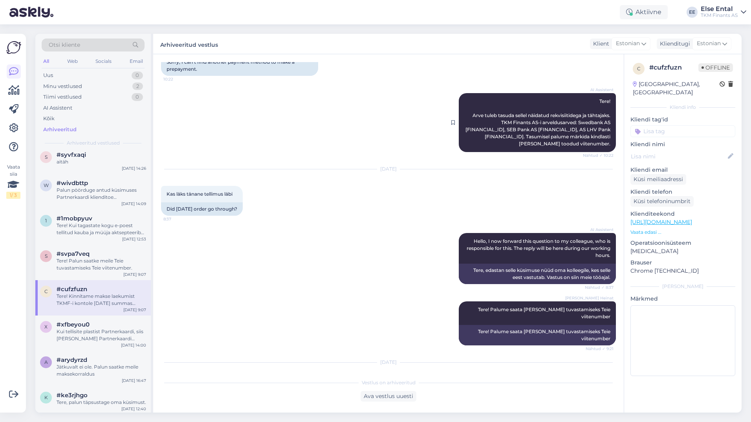
drag, startPoint x: 603, startPoint y: 151, endPoint x: 490, endPoint y: 122, distance: 117.1
click at [490, 122] on div "AI Assistent Tere! Arve tuleb tasuda sellel näidatud rekvisiitidega ja tähtajak…" at bounding box center [537, 122] width 157 height 59
copy span "TKM Finants AS-i arveldusarved: Swedbank AS [FINANCIAL_ID], SEB Pank AS [FINANC…"
click at [71, 84] on div "Minu vestlused" at bounding box center [62, 86] width 39 height 8
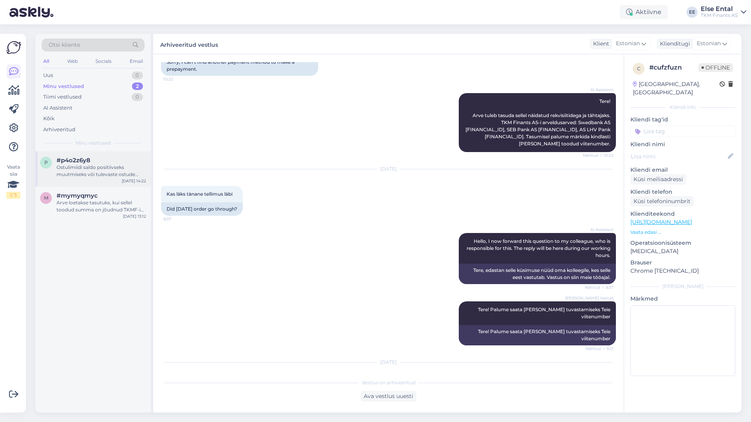
click at [66, 156] on div "p #p4o2z6y8 Ostulimiidi saldo positiivseks muutmiseks või tulevaste ostude tarb…" at bounding box center [92, 168] width 115 height 35
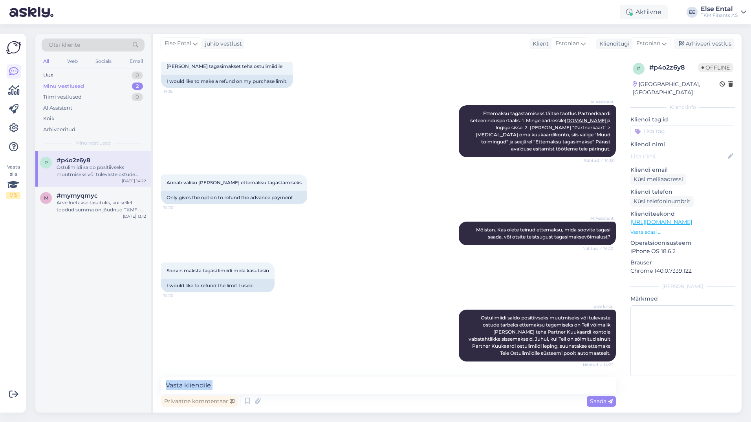
click at [304, 391] on div "Privaatne kommentaar Saada" at bounding box center [388, 392] width 455 height 31
click at [278, 384] on textarea at bounding box center [388, 385] width 455 height 16
click at [277, 384] on textarea at bounding box center [388, 385] width 455 height 16
click at [289, 384] on textarea at bounding box center [388, 385] width 455 height 16
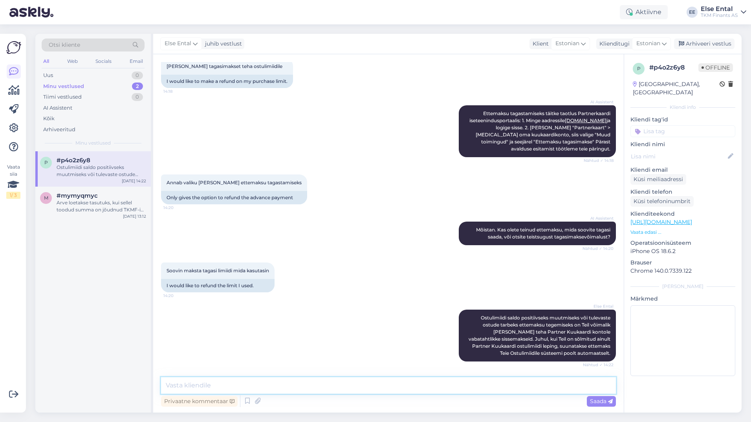
drag, startPoint x: 280, startPoint y: 385, endPoint x: 192, endPoint y: 385, distance: 88.0
click at [192, 385] on textarea at bounding box center [388, 385] width 455 height 16
paste textarea "TKM Finants AS-i arveldusarved: Swedbank AS [FINANCIAL_ID], SEB Pank AS [FINANC…"
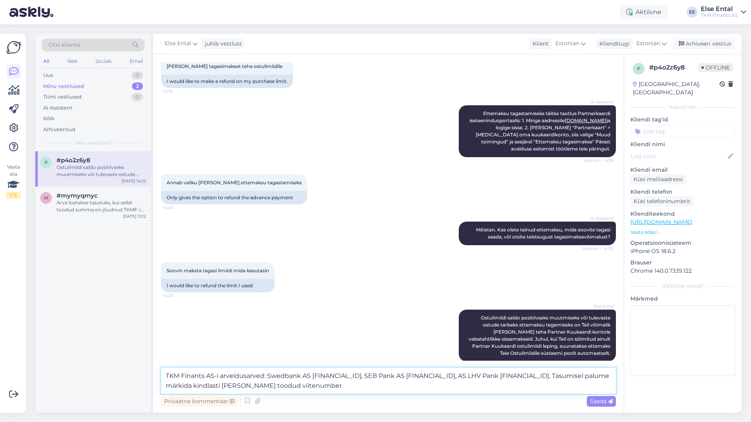
click at [450, 389] on textarea "TKM Finants AS-i arveldusarved: Swedbank AS [FINANCIAL_ID], SEB Pank AS [FINANC…" at bounding box center [388, 381] width 455 height 26
click at [366, 386] on textarea "TKM Finants AS-i arveldusarved: Swedbank AS [FINANCIAL_ID], SEB Pank AS [FINANC…" at bounding box center [388, 381] width 455 height 26
click at [391, 386] on textarea "TKM Finants AS-i arveldusarved: Swedbank AS [FINANCIAL_ID], SEB Pank AS [FINANC…" at bounding box center [388, 381] width 455 height 26
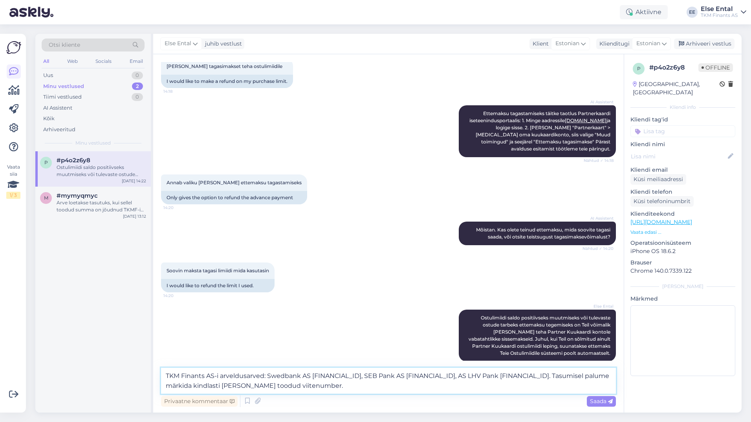
drag, startPoint x: 395, startPoint y: 386, endPoint x: 358, endPoint y: 386, distance: 37.3
click at [358, 386] on textarea "TKM Finants AS-i arveldusarved: Swedbank AS [FINANCIAL_ID], SEB Pank AS [FINANC…" at bounding box center [388, 381] width 455 height 26
click at [431, 387] on textarea "TKM Finants AS-i arveldusarved: Swedbank AS [FINANCIAL_ID], SEB Pank AS [FINANC…" at bounding box center [388, 381] width 455 height 26
type textarea "TKM Finants AS-i arveldusarved: Swedbank AS [FINANCIAL_ID], SEB Pank AS [FINANC…"
click at [600, 400] on span "Saada" at bounding box center [601, 400] width 23 height 7
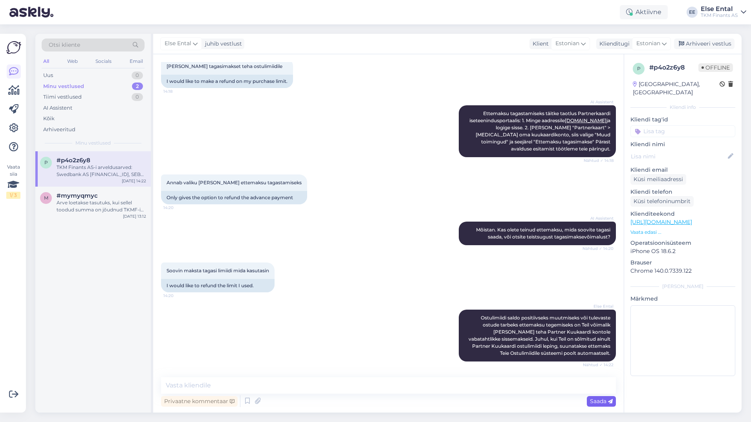
scroll to position [188, 0]
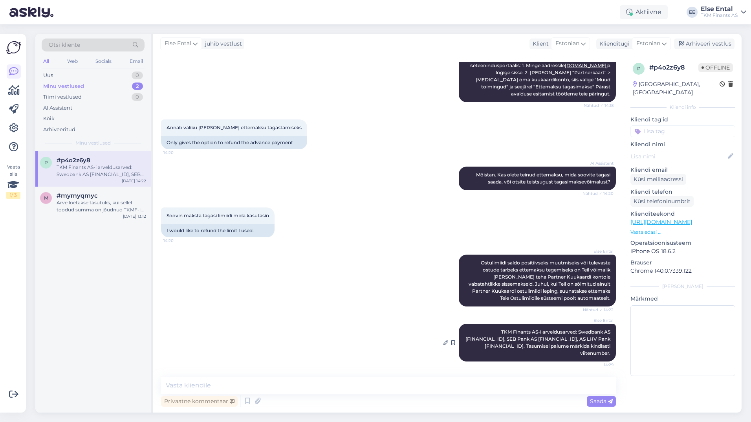
click at [602, 350] on span "TKM Finants AS-i arveldusarved: Swedbank AS [FINANCIAL_ID], SEB Pank AS [FINANC…" at bounding box center [538, 342] width 146 height 27
drag, startPoint x: 605, startPoint y: 354, endPoint x: 490, endPoint y: 324, distance: 119.2
click at [490, 324] on div "Else Ental TKM Finants AS-i arveldusarved: Swedbank AS [FINANCIAL_ID], SEB Pank…" at bounding box center [537, 343] width 157 height 38
drag, startPoint x: 490, startPoint y: 324, endPoint x: 537, endPoint y: 335, distance: 47.9
copy span "TKM Finants AS-i arveldusarved: Swedbank AS [FINANCIAL_ID], SEB Pank AS [FINANC…"
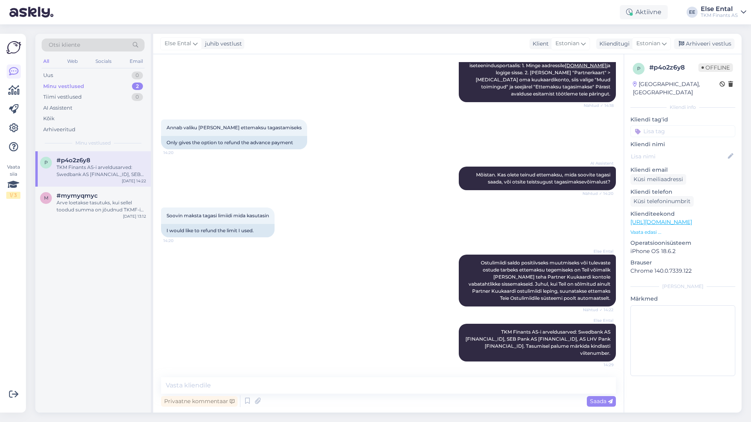
click at [416, 340] on div "Else Ental TKM Finants AS-i arveldusarved: Swedbank AS [FINANCIAL_ID], SEB Pank…" at bounding box center [388, 342] width 455 height 55
click at [373, 401] on div "Privaatne kommentaar Saada" at bounding box center [388, 400] width 455 height 15
click at [369, 387] on textarea at bounding box center [388, 385] width 455 height 16
click at [363, 254] on div "Else Ental Ostulimiidi saldo positiivseks muutmiseks või tulevaste ostude tarbe…" at bounding box center [388, 280] width 455 height 69
click at [321, 385] on textarea at bounding box center [388, 385] width 455 height 16
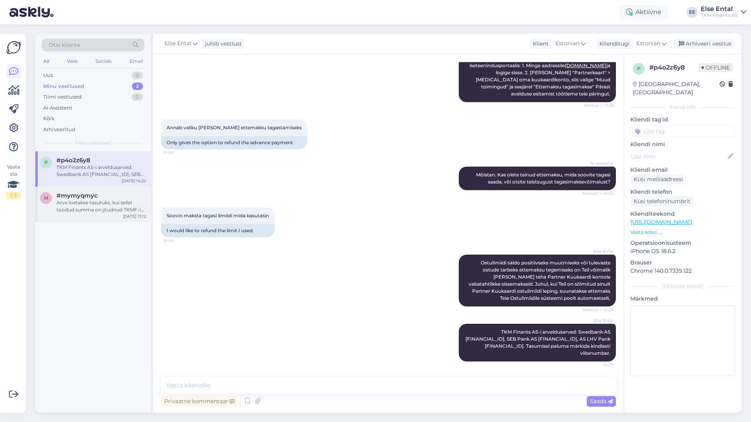
click at [101, 204] on div "Arve loetakse tasutuks, kui sellel toodud summa on jõudnud TKMF-i arveldusarvel…" at bounding box center [102, 206] width 90 height 14
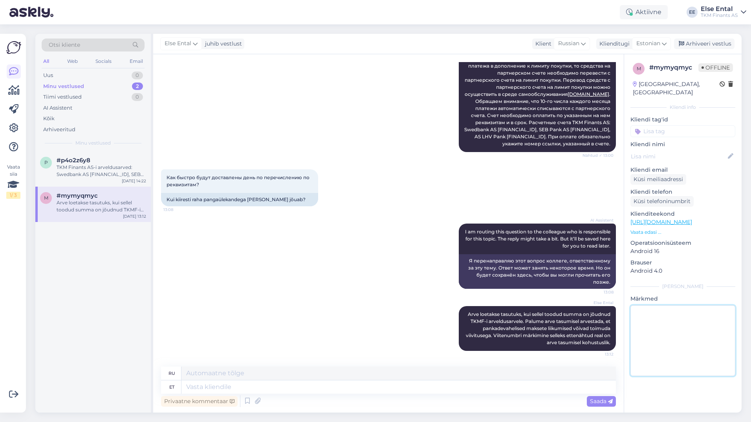
drag, startPoint x: 689, startPoint y: 327, endPoint x: 695, endPoint y: 331, distance: 7.1
click at [689, 327] on textarea at bounding box center [682, 340] width 105 height 71
click at [688, 400] on div "m # mymyqmyc Offline [GEOGRAPHIC_DATA], [GEOGRAPHIC_DATA] Kliendi info Kliendi …" at bounding box center [683, 233] width 118 height 358
click at [242, 84] on div "AI Assistent Здравствуйте! Если у Вас есть договор рассрочки или отсроченного п…" at bounding box center [388, 94] width 455 height 133
click at [106, 205] on div "Arve loetakse tasutuks, kui sellel toodud summa on jõudnud TKMF-i arveldusarvel…" at bounding box center [102, 206] width 90 height 14
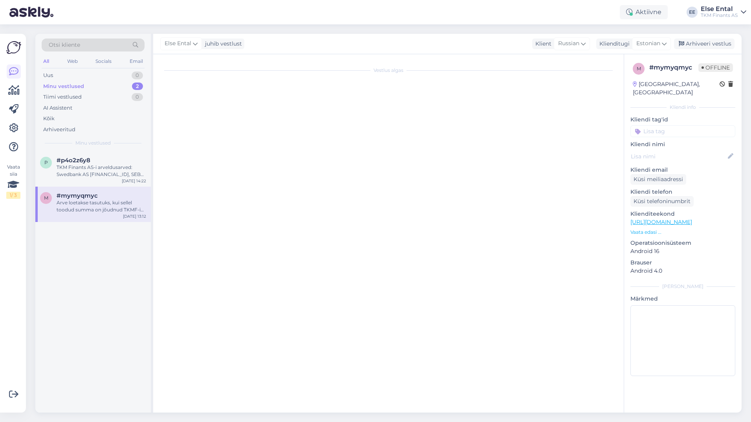
scroll to position [0, 0]
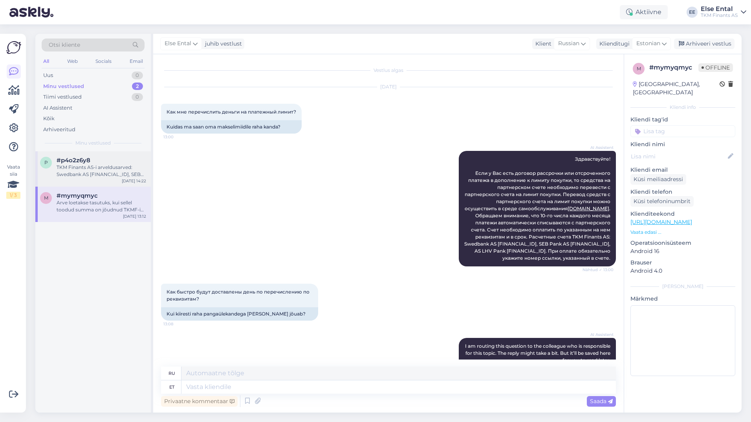
click at [97, 170] on div "TKM Finants AS-i arveldusarved: Swedbank AS [FINANCIAL_ID], SEB Pank AS [FINANC…" at bounding box center [102, 171] width 90 height 14
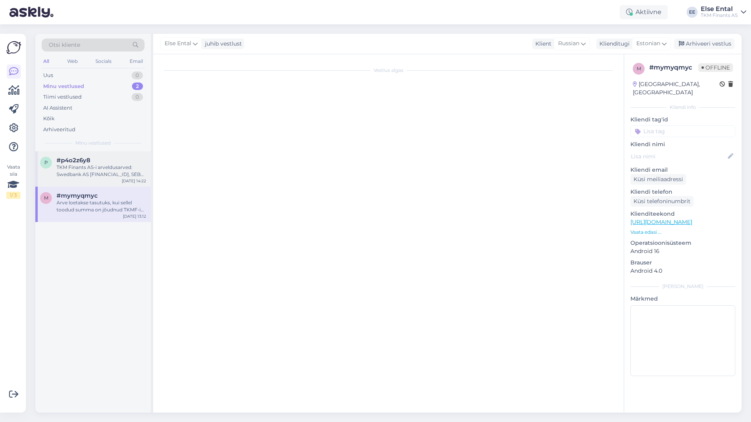
scroll to position [188, 0]
